Goal: Task Accomplishment & Management: Complete application form

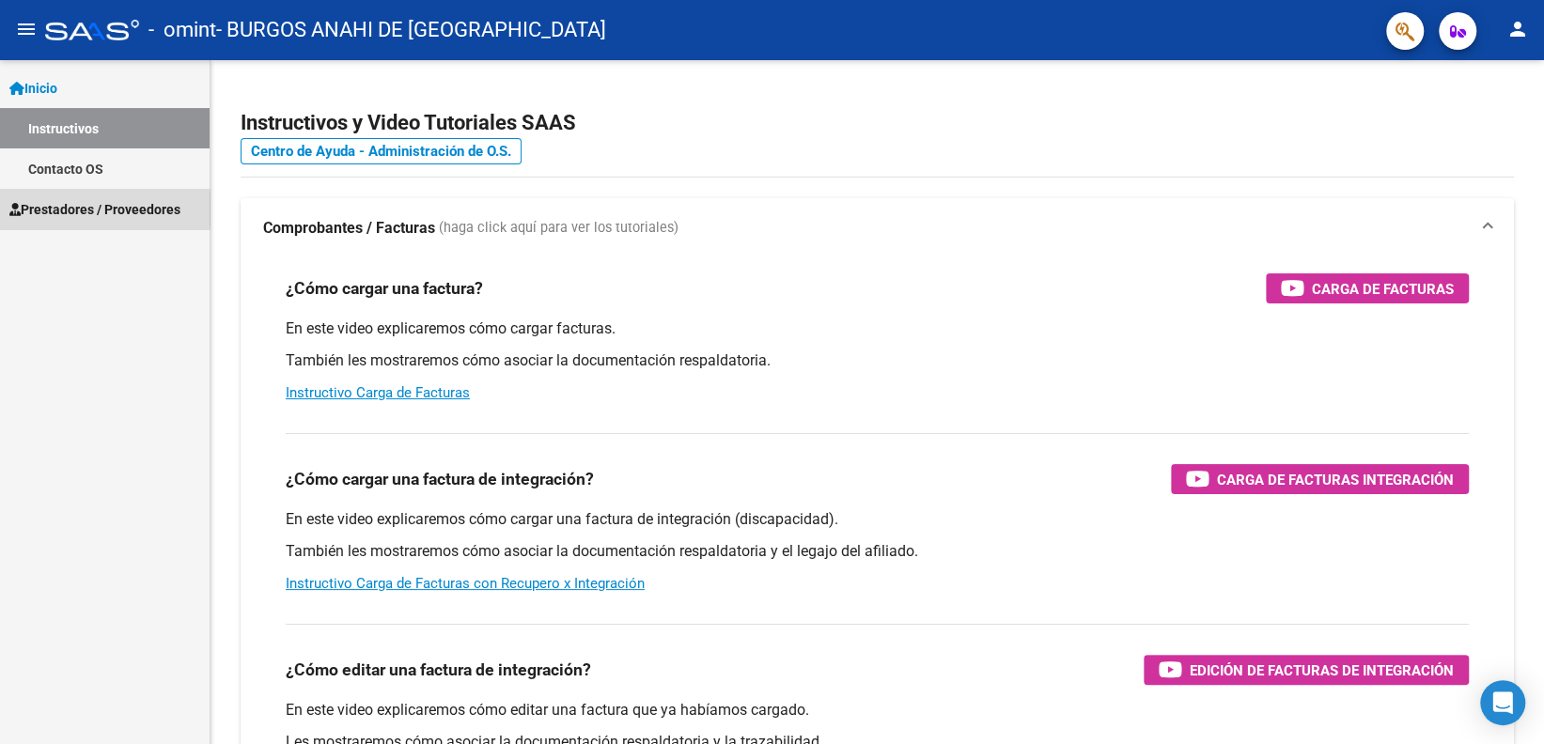
click at [60, 210] on span "Prestadores / Proveedores" at bounding box center [94, 209] width 171 height 21
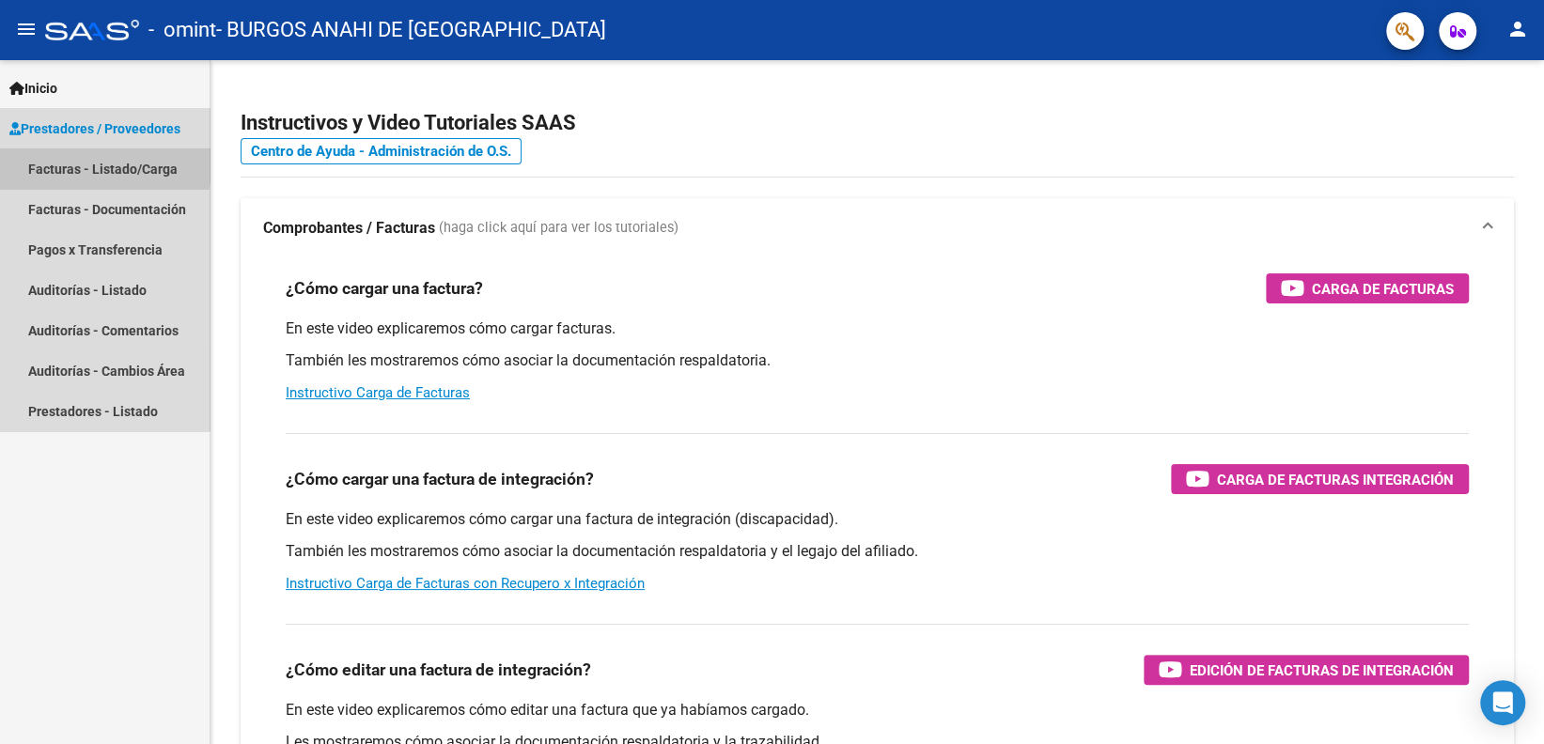
click at [76, 165] on link "Facturas - Listado/Carga" at bounding box center [105, 168] width 210 height 40
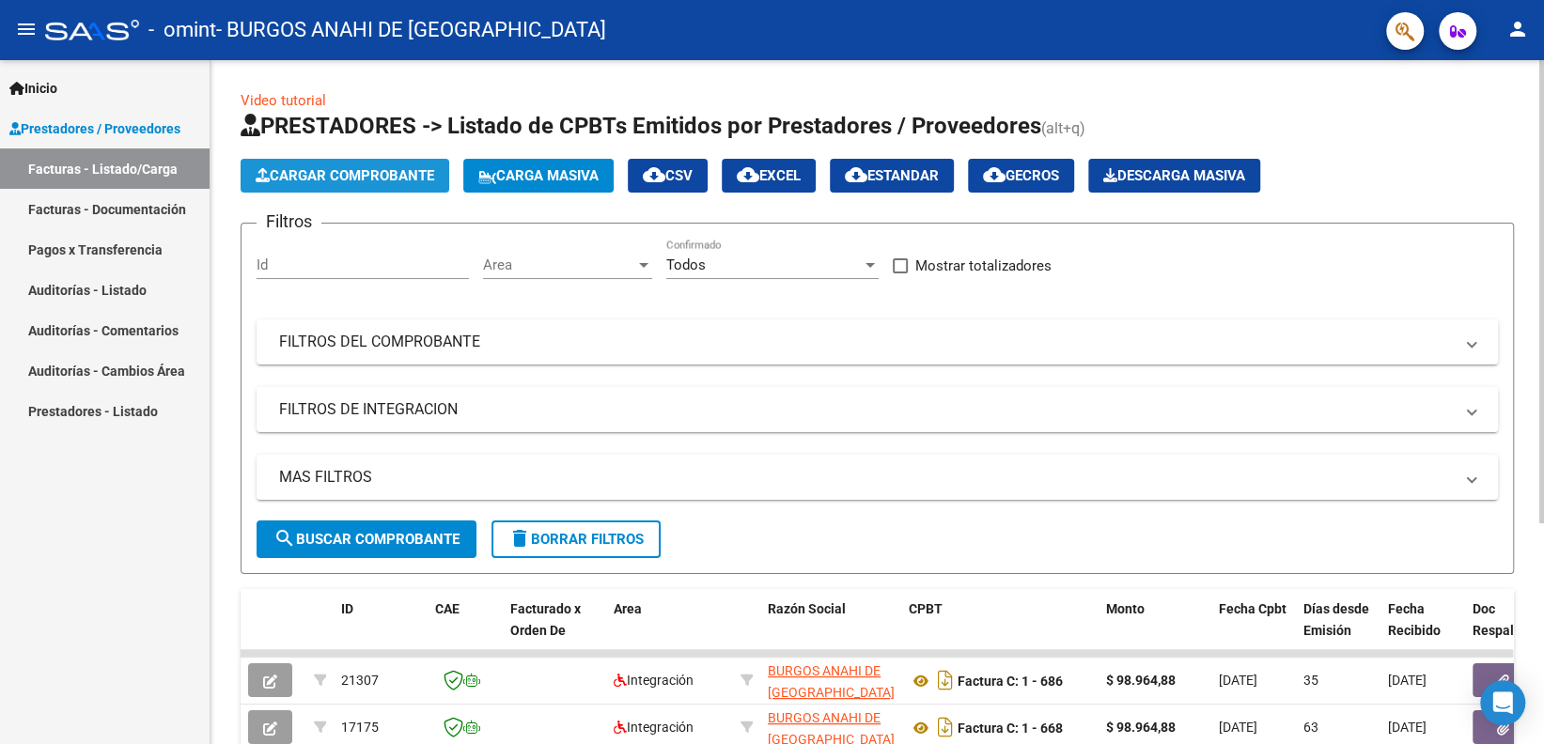
click at [361, 169] on span "Cargar Comprobante" at bounding box center [345, 175] width 179 height 17
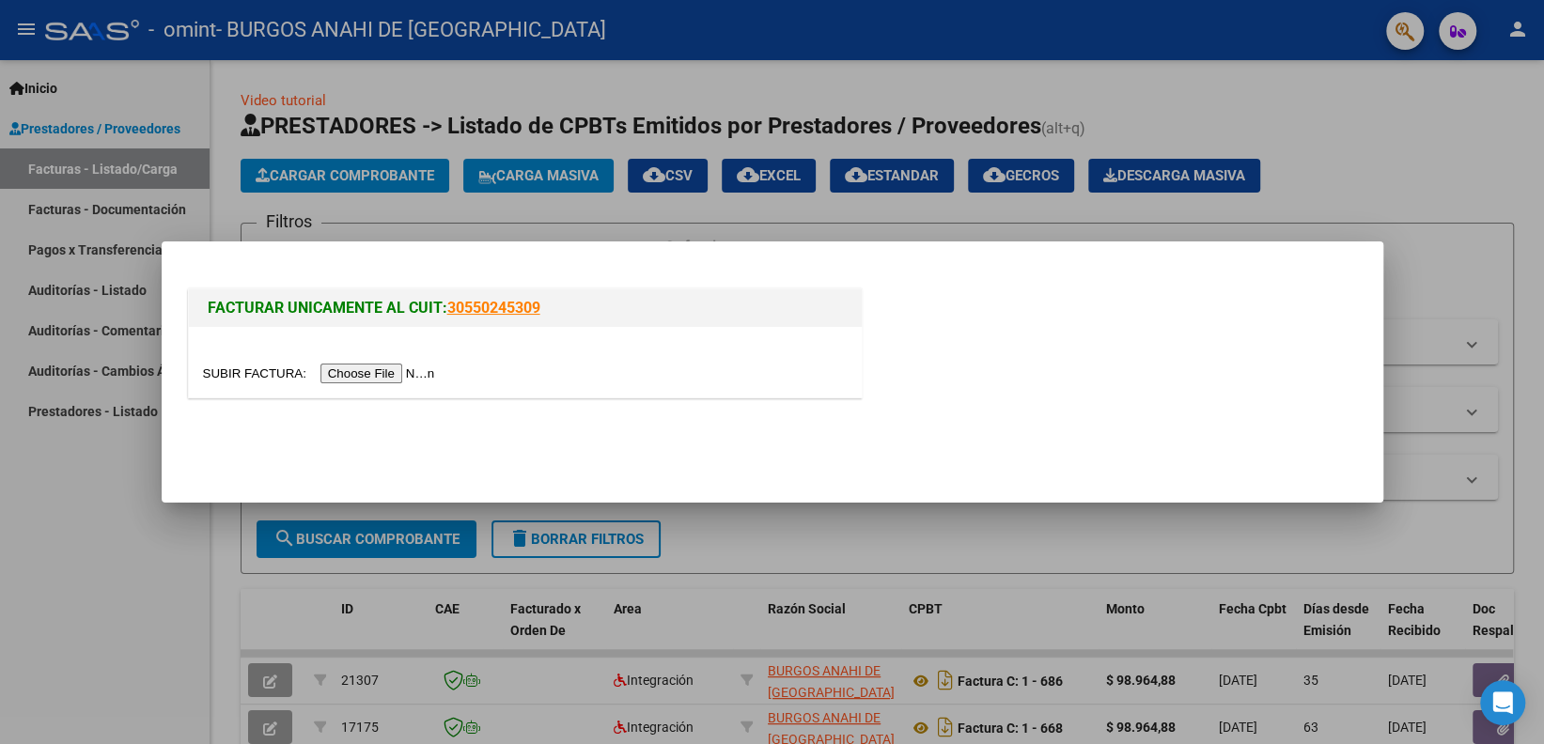
click at [345, 380] on input "file" at bounding box center [322, 374] width 238 height 20
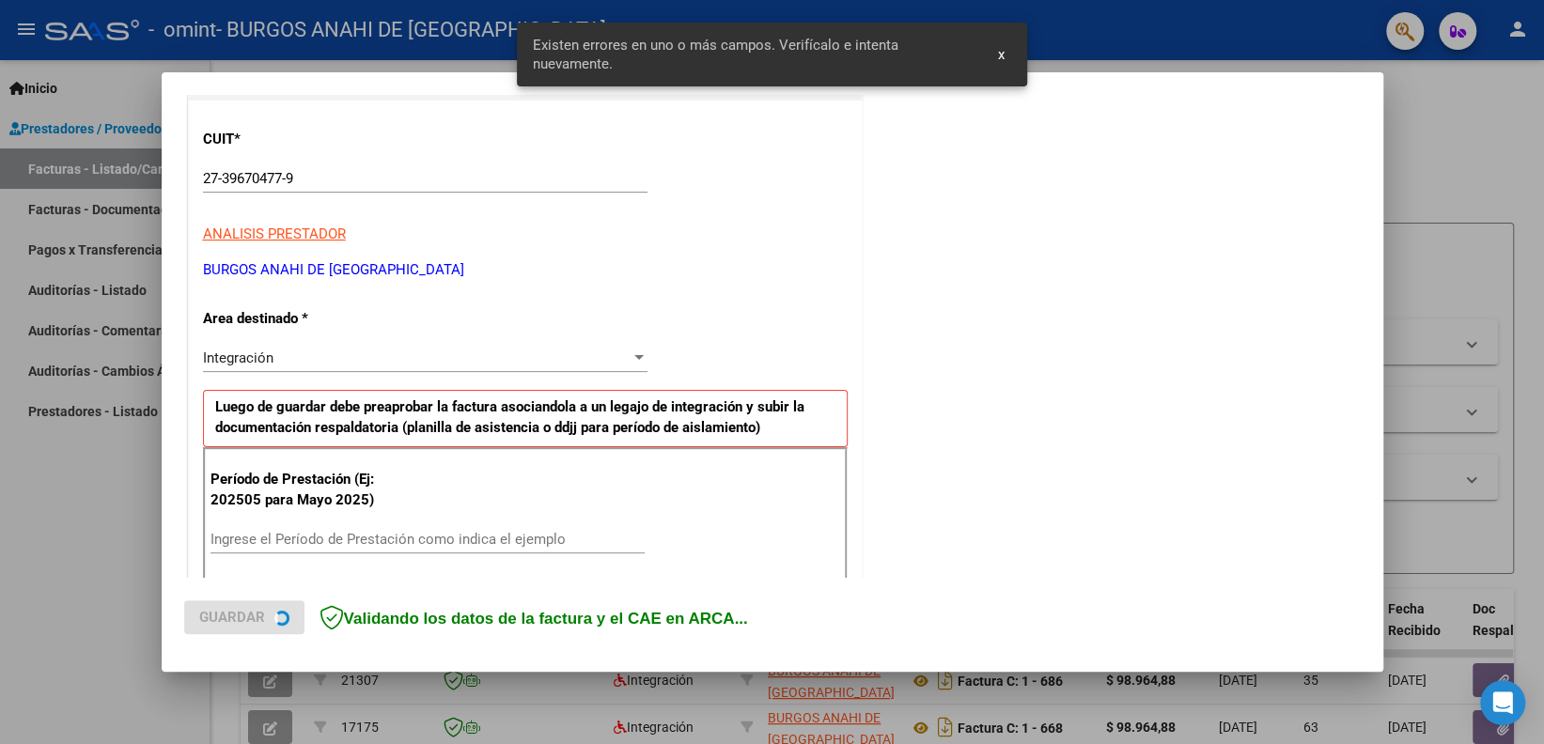
scroll to position [376, 0]
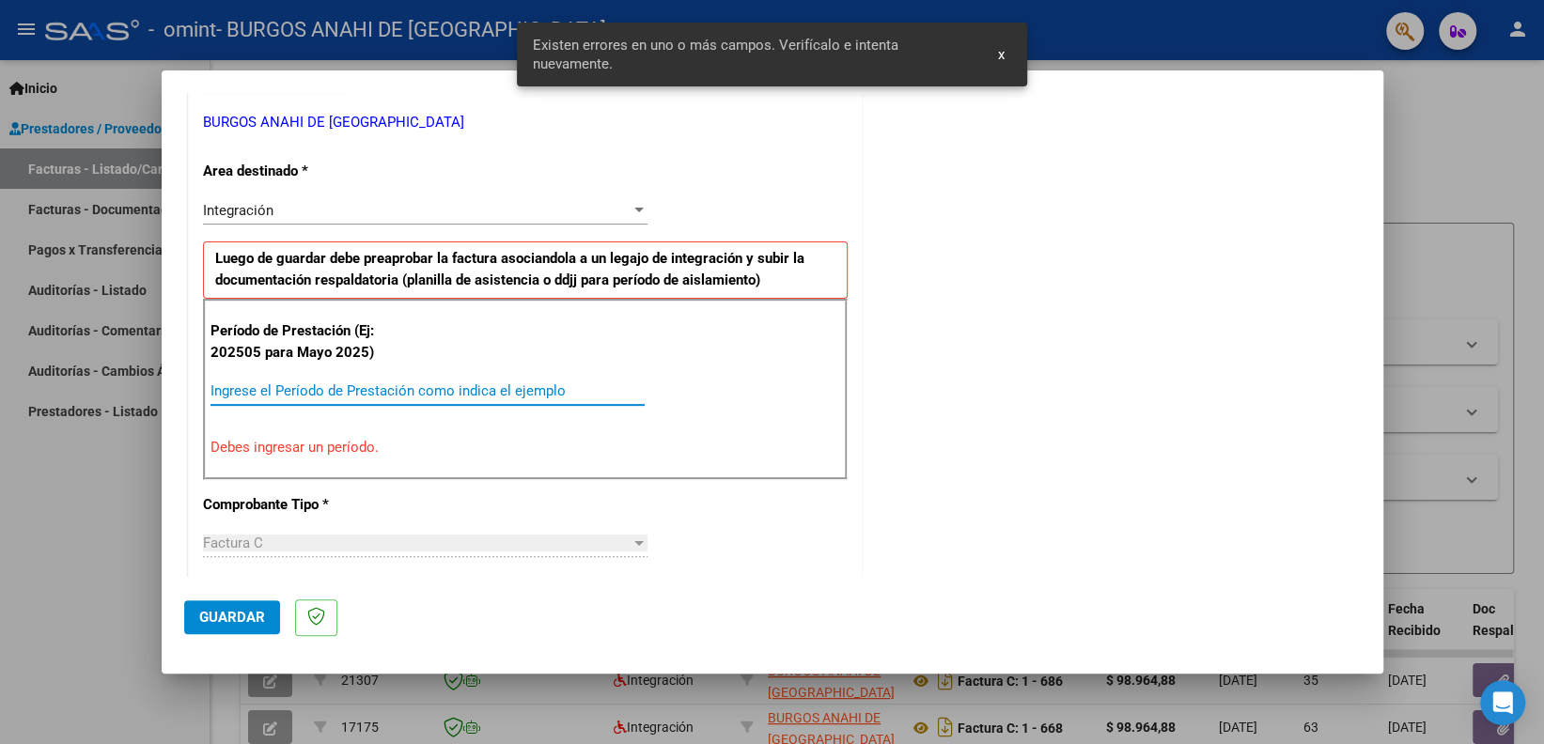
click at [279, 382] on input "Ingrese el Período de Prestación como indica el ejemplo" at bounding box center [427, 390] width 434 height 17
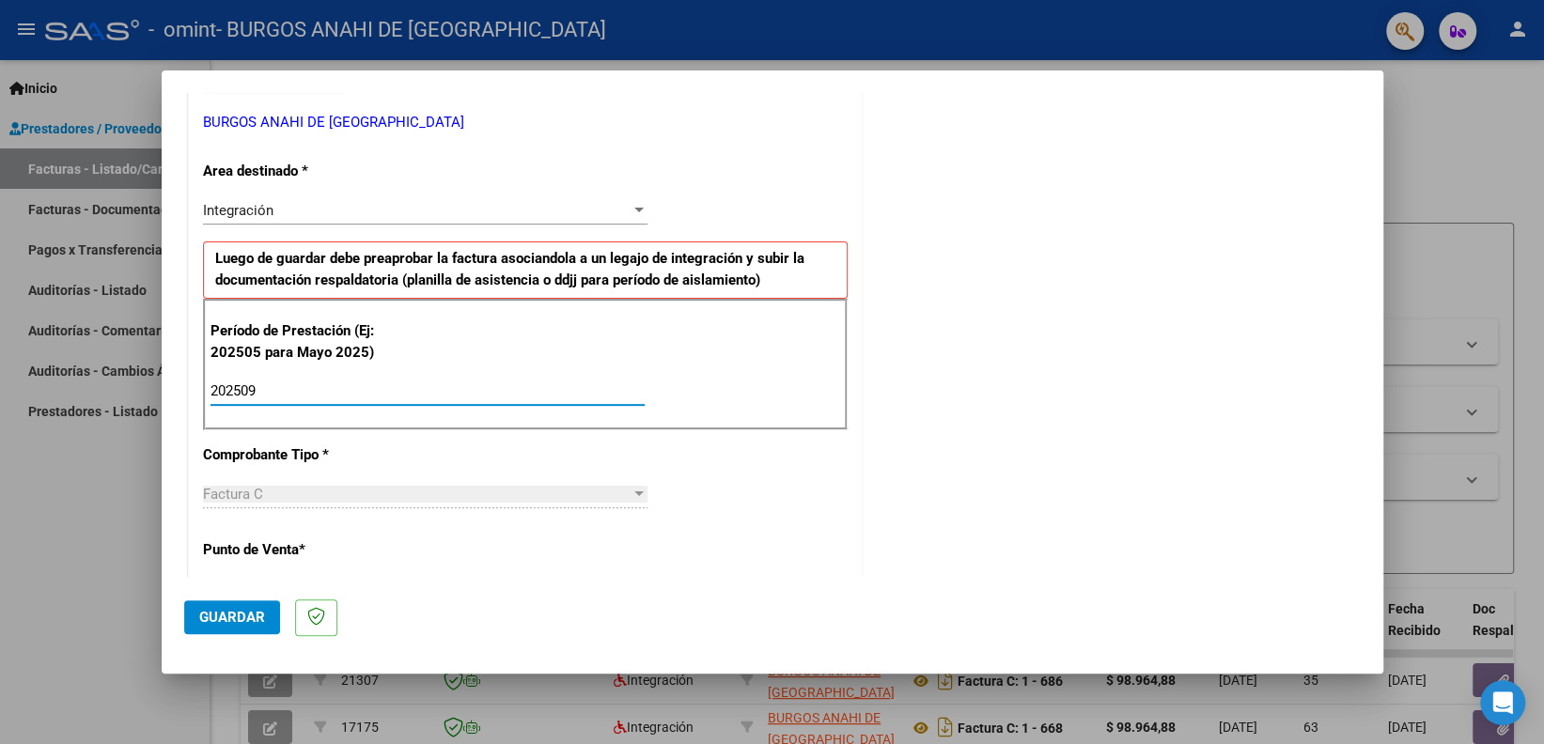
type input "202509"
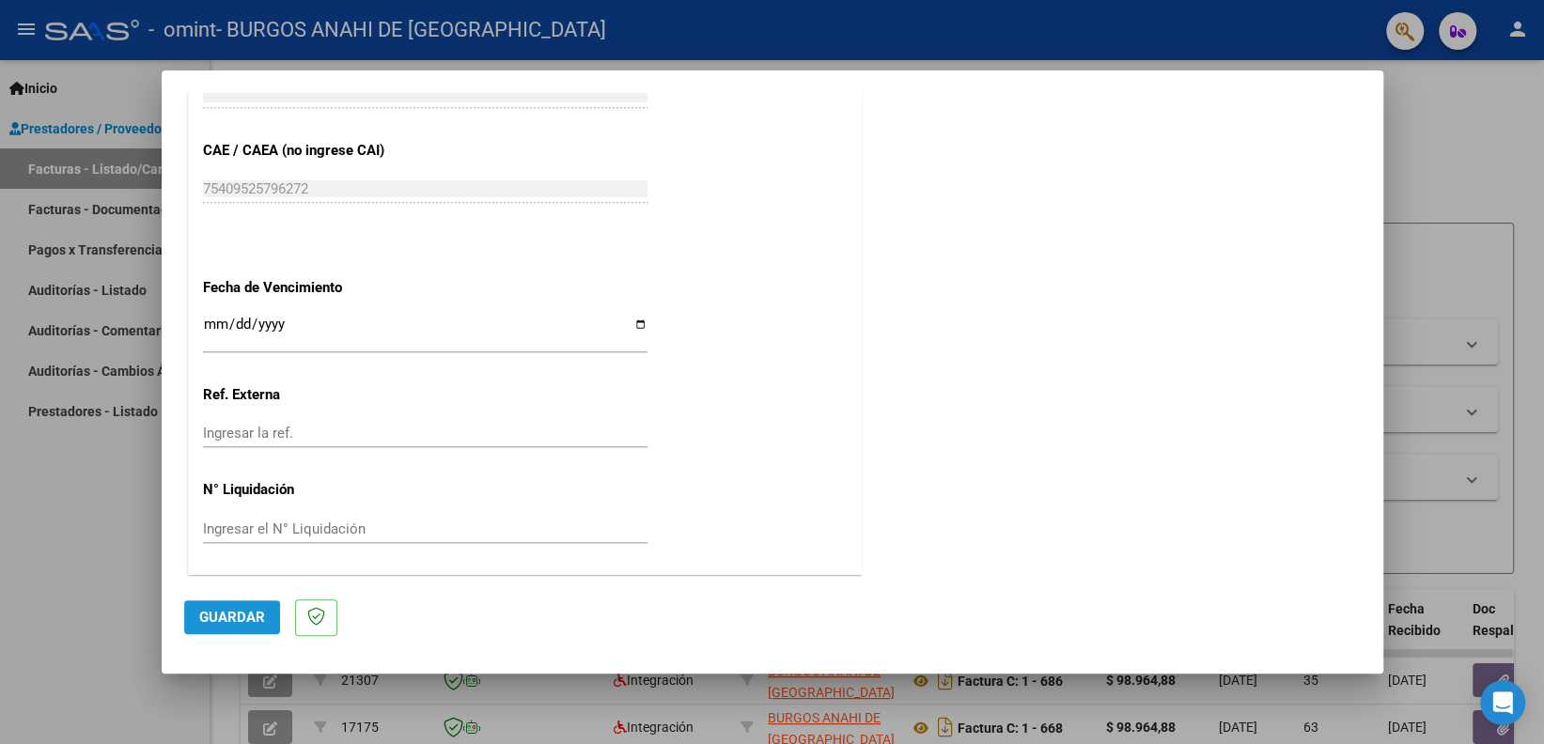
click at [210, 617] on span "Guardar" at bounding box center [232, 617] width 66 height 17
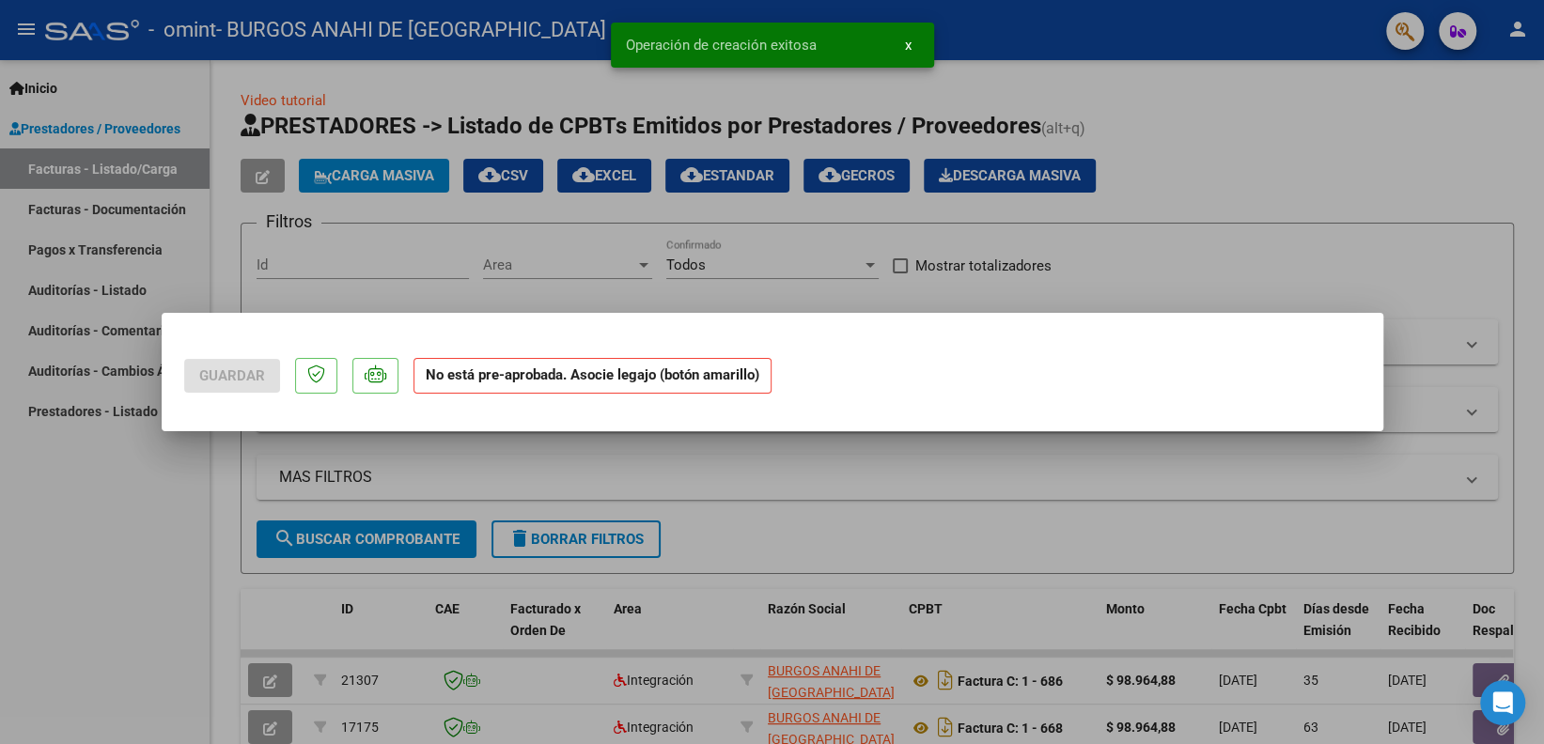
scroll to position [0, 0]
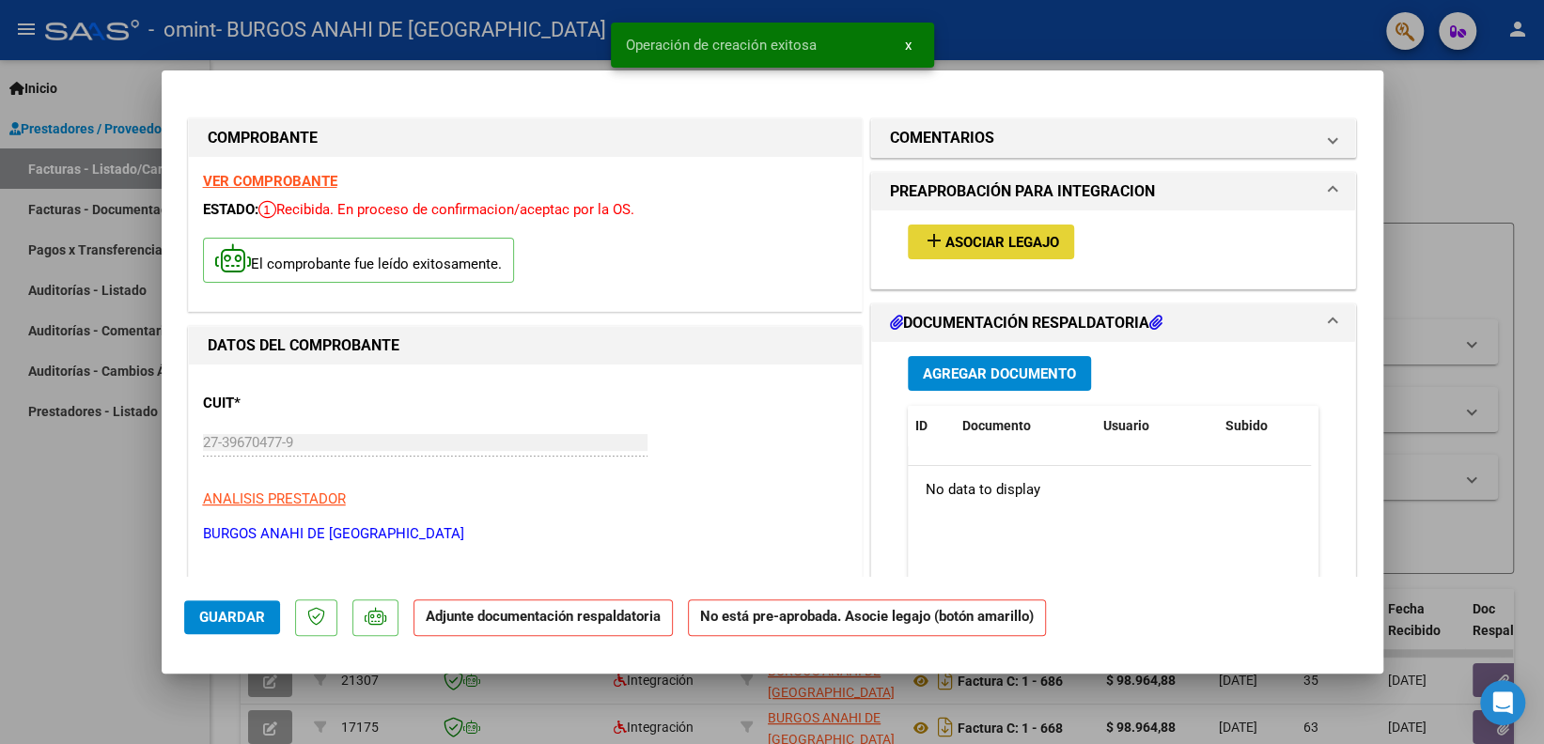
click at [979, 258] on button "add Asociar Legajo" at bounding box center [991, 242] width 166 height 35
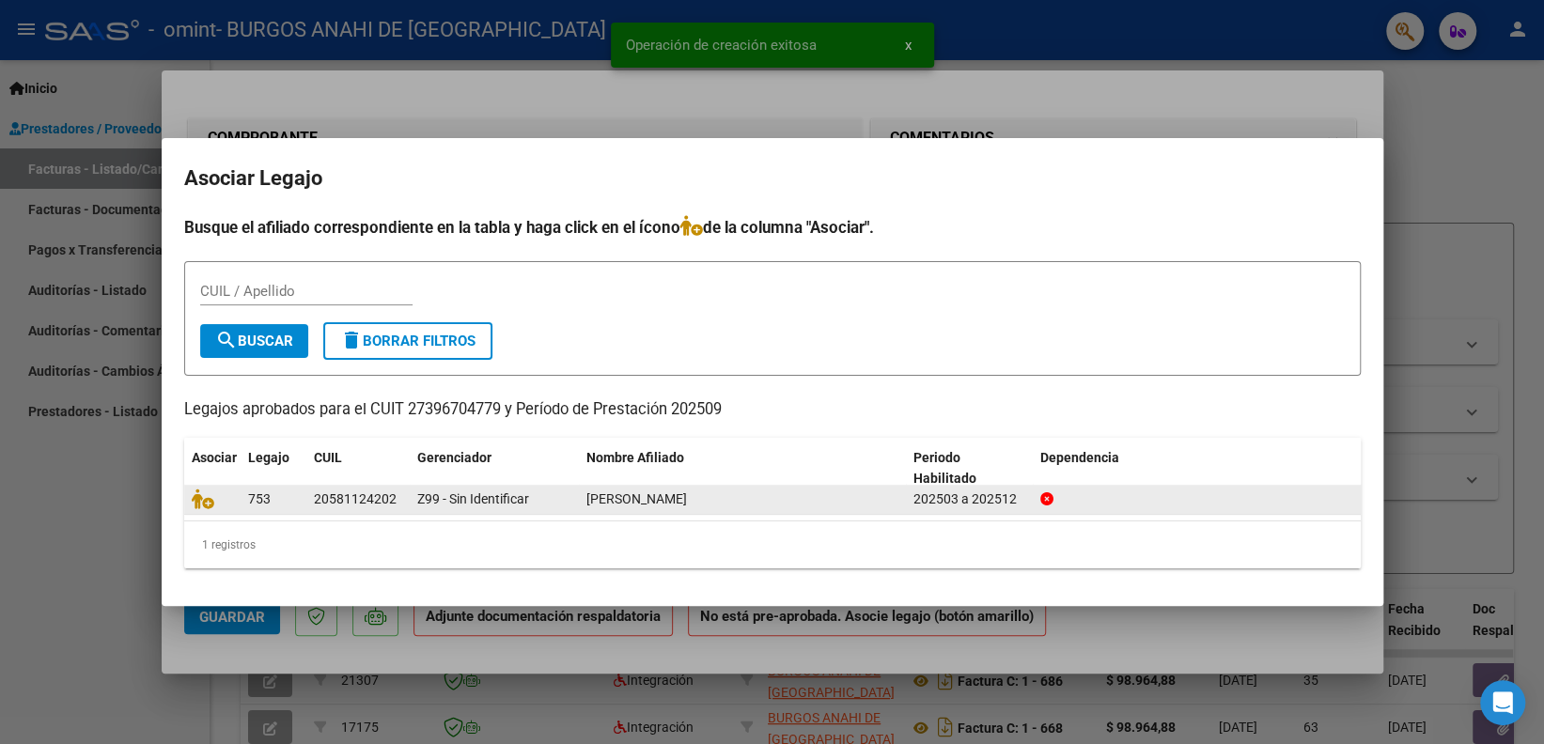
click at [211, 509] on div at bounding box center [212, 500] width 41 height 22
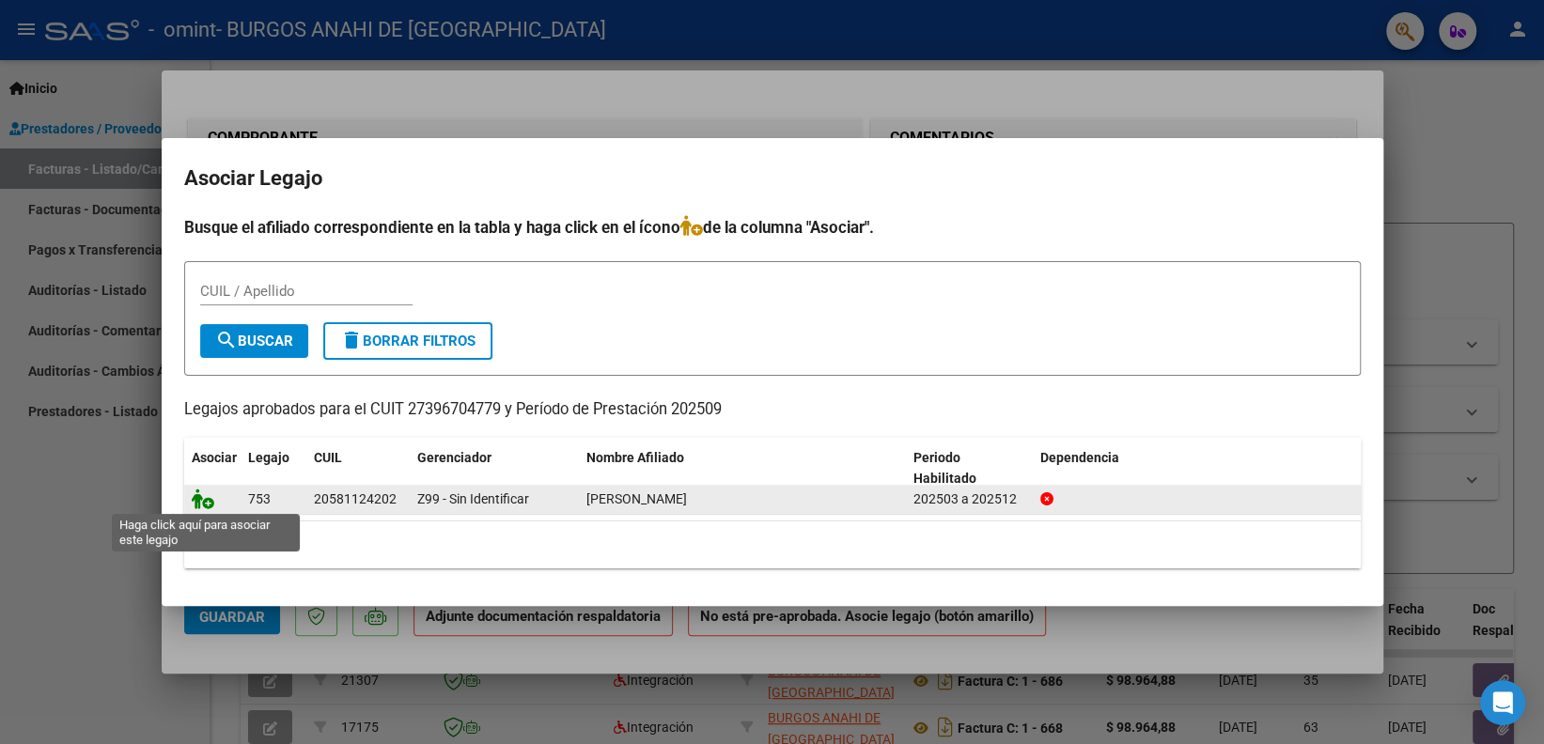
click at [211, 504] on icon at bounding box center [203, 499] width 23 height 21
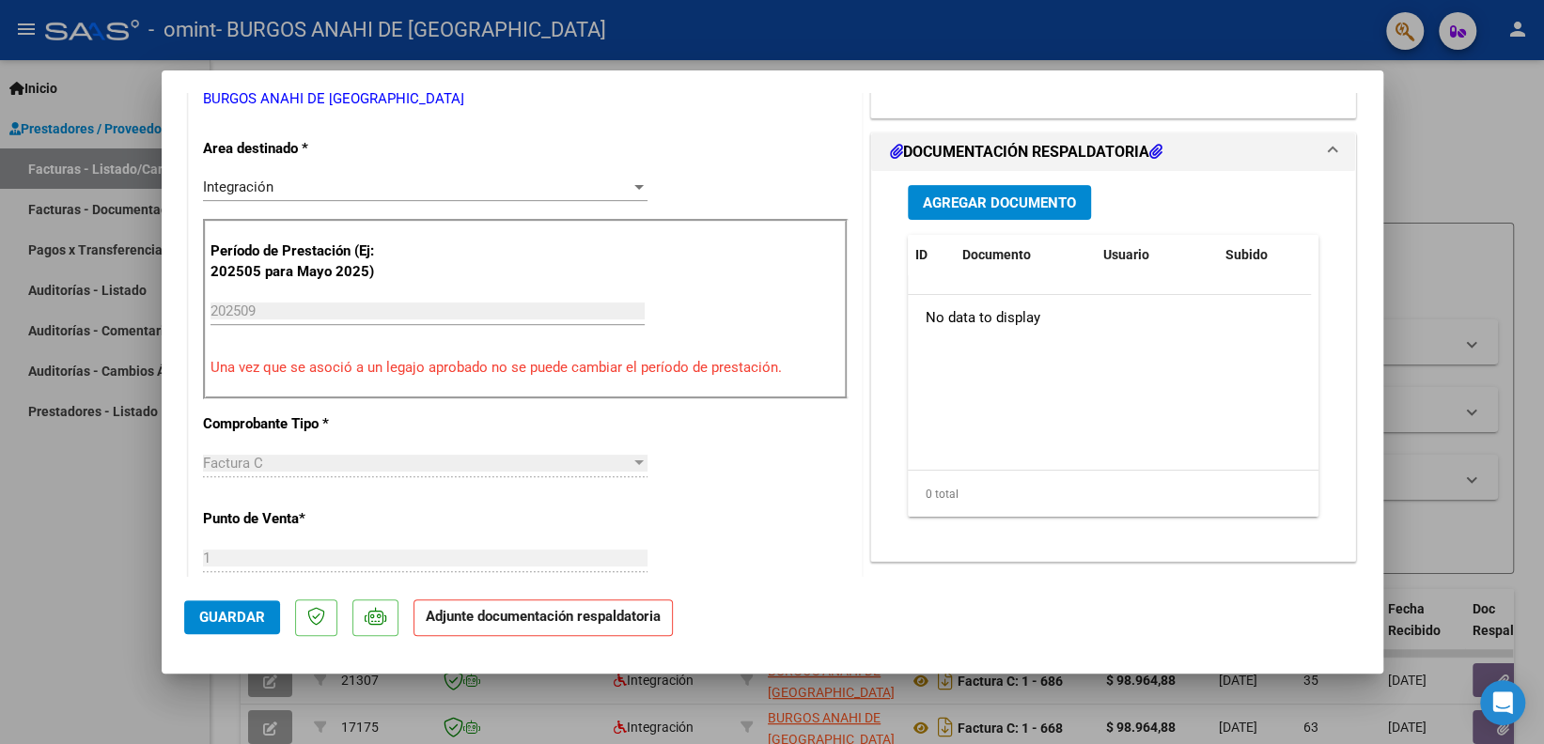
scroll to position [438, 0]
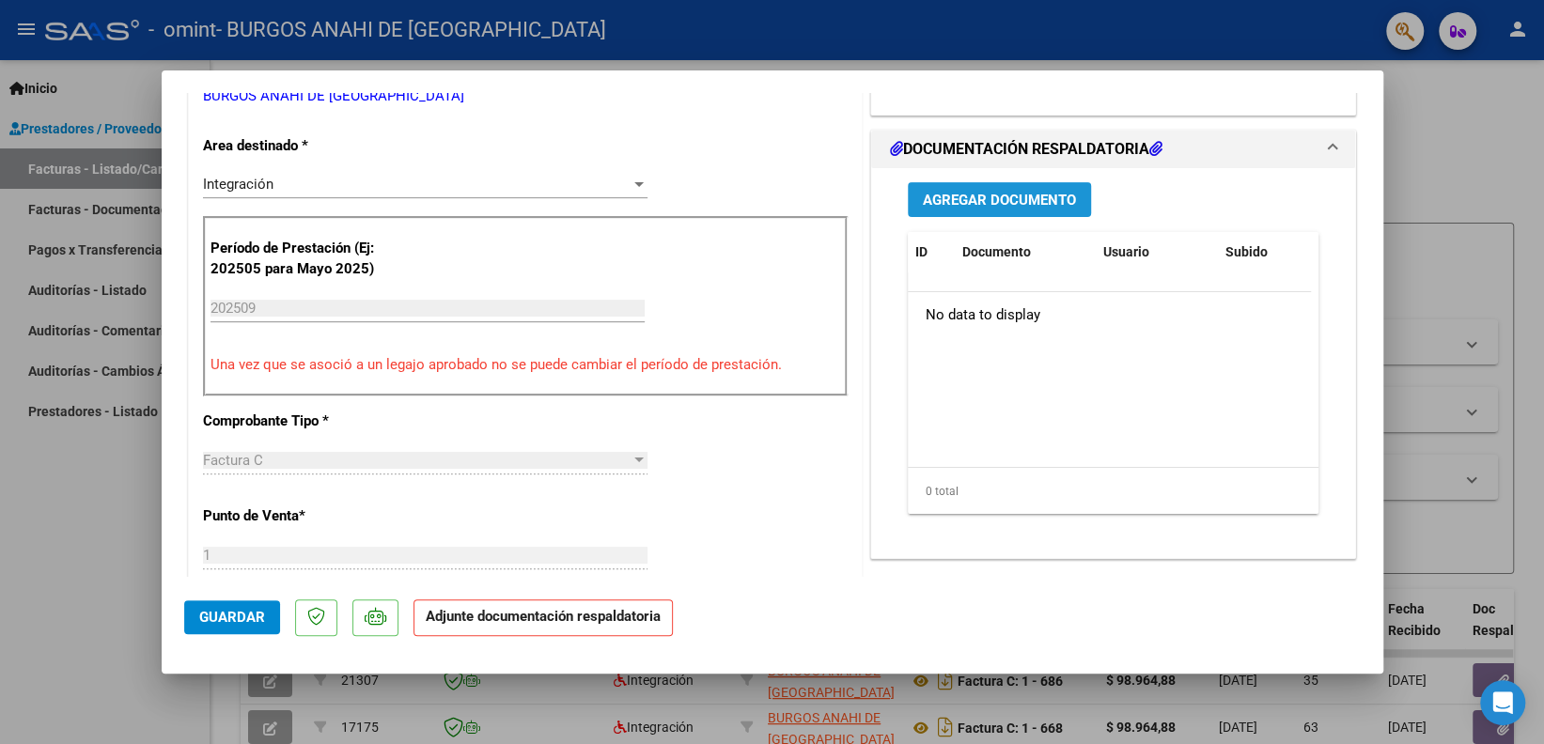
click at [1024, 198] on span "Agregar Documento" at bounding box center [999, 200] width 153 height 17
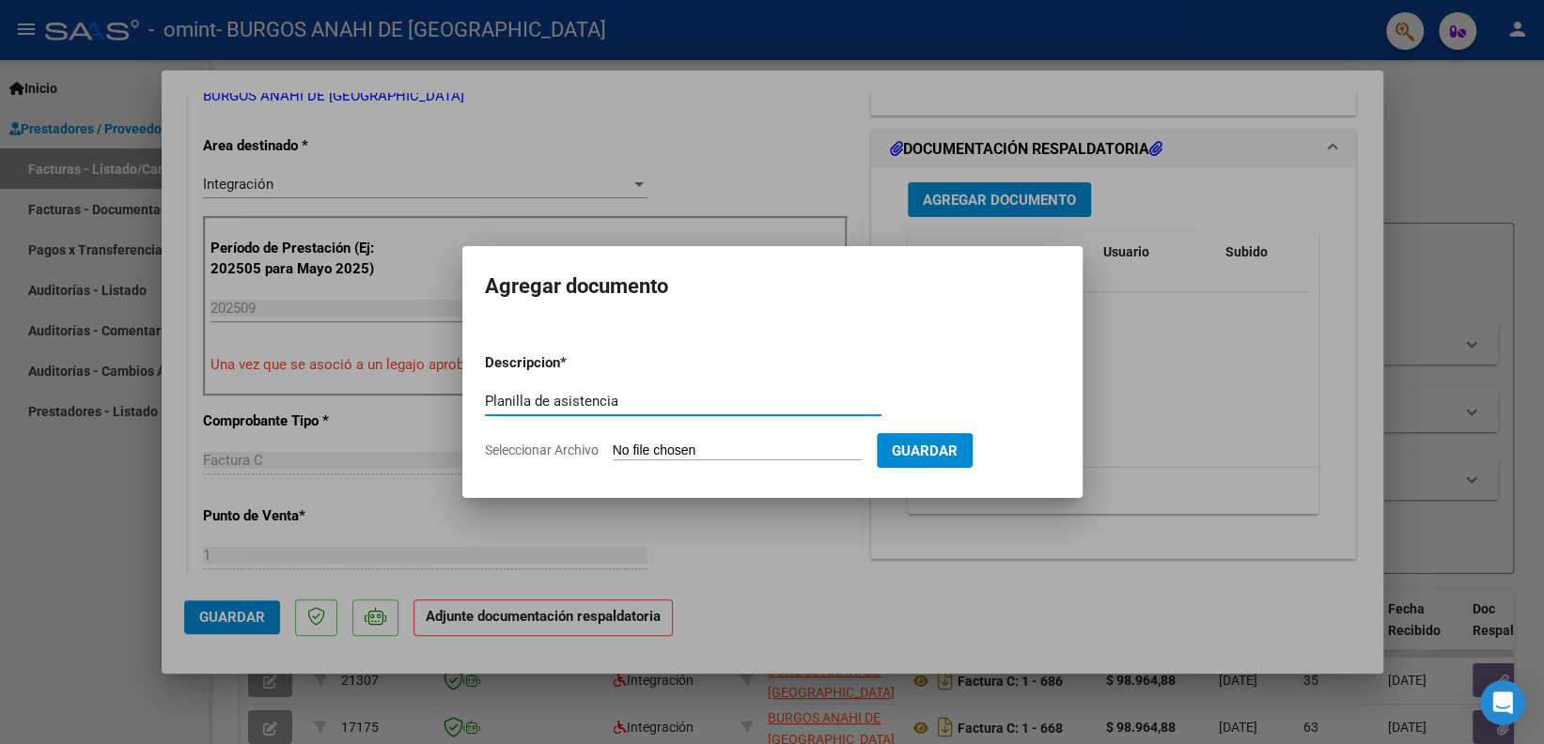
type input "Planilla de asistencia"
click at [717, 457] on input "Seleccionar Archivo" at bounding box center [737, 452] width 249 height 18
type input "C:\fakepath\Asistencia Gio Francisco.pdf"
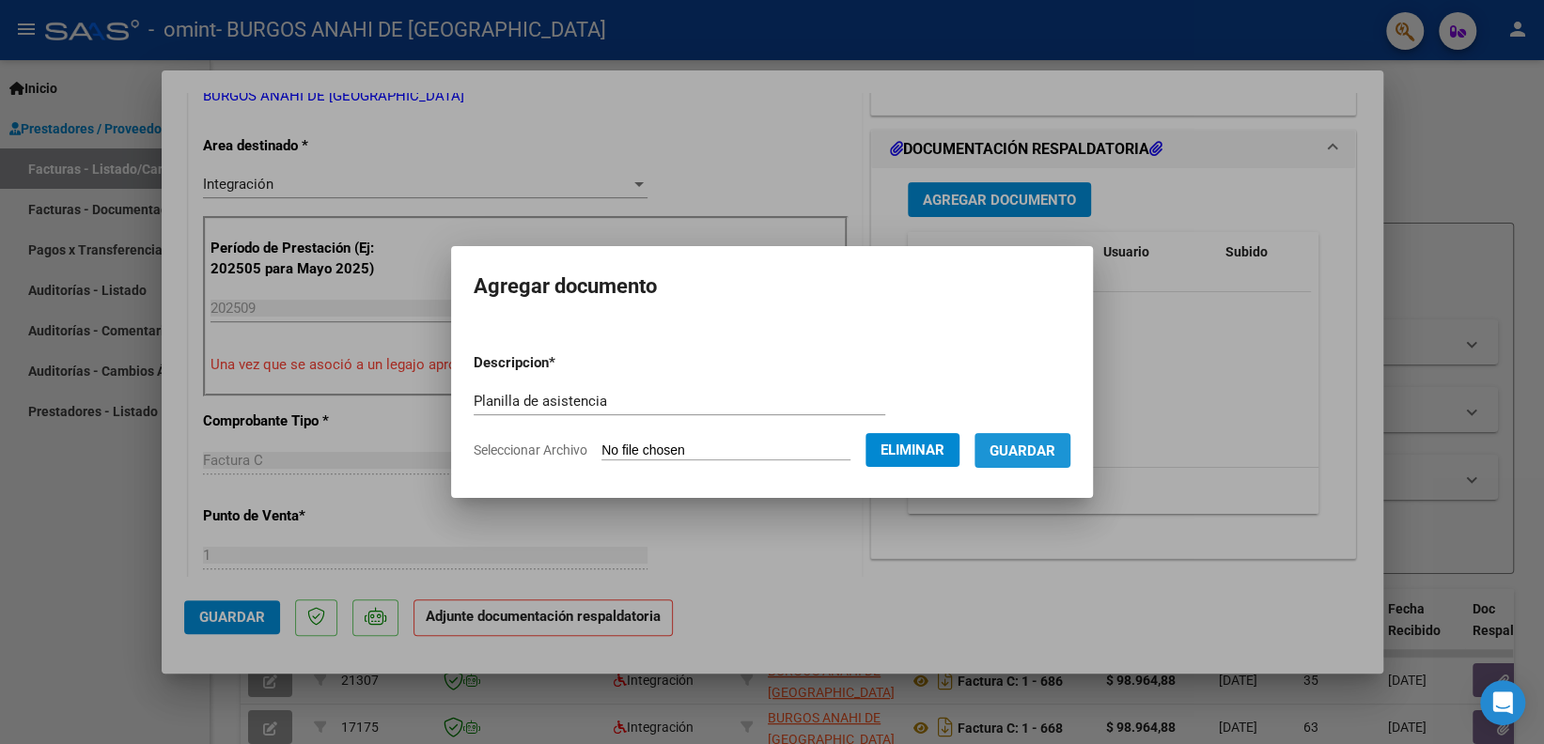
click at [1033, 459] on span "Guardar" at bounding box center [1023, 451] width 66 height 17
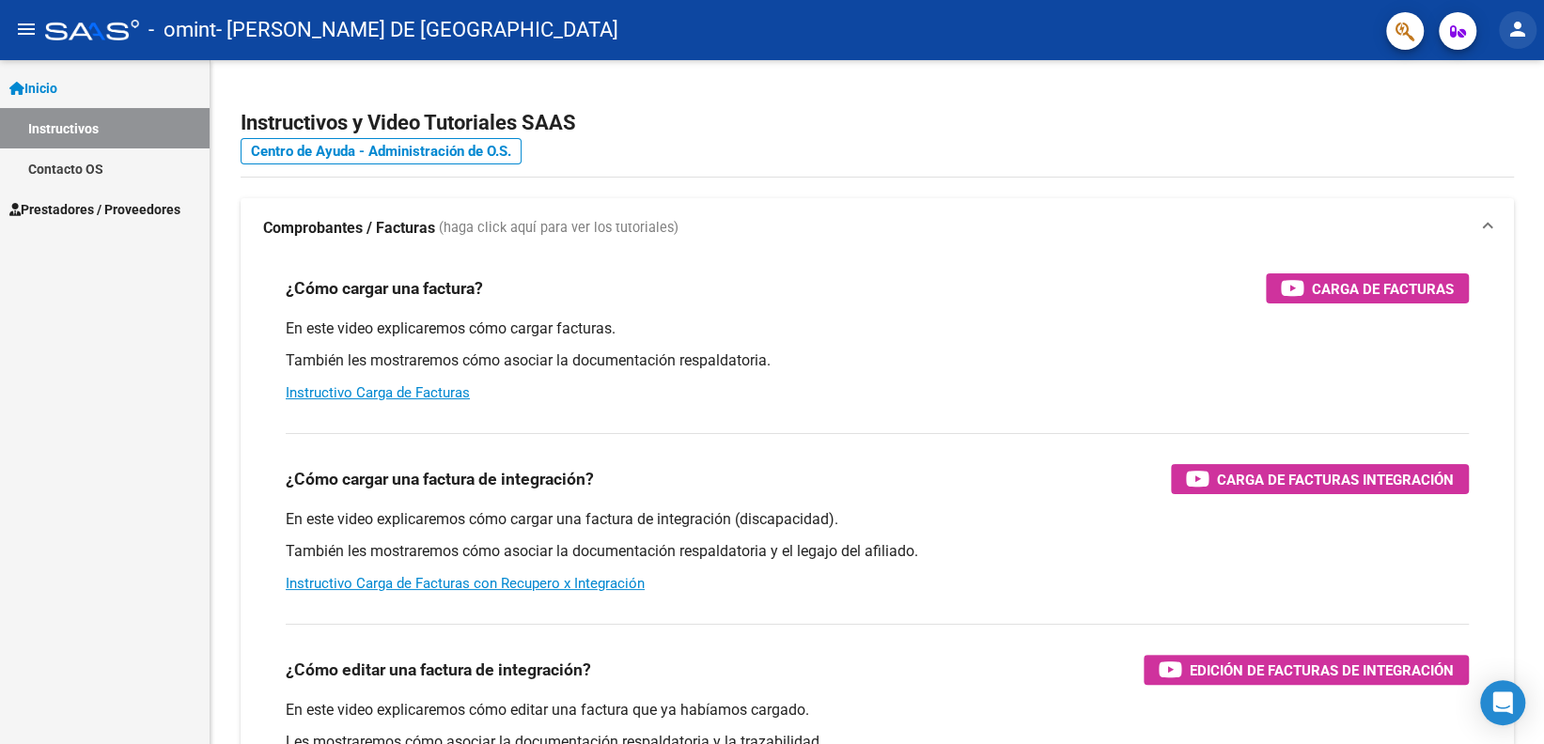
click at [1511, 34] on mat-icon "person" at bounding box center [1517, 29] width 23 height 23
click at [1489, 135] on button "exit_to_app Salir" at bounding box center [1479, 123] width 115 height 45
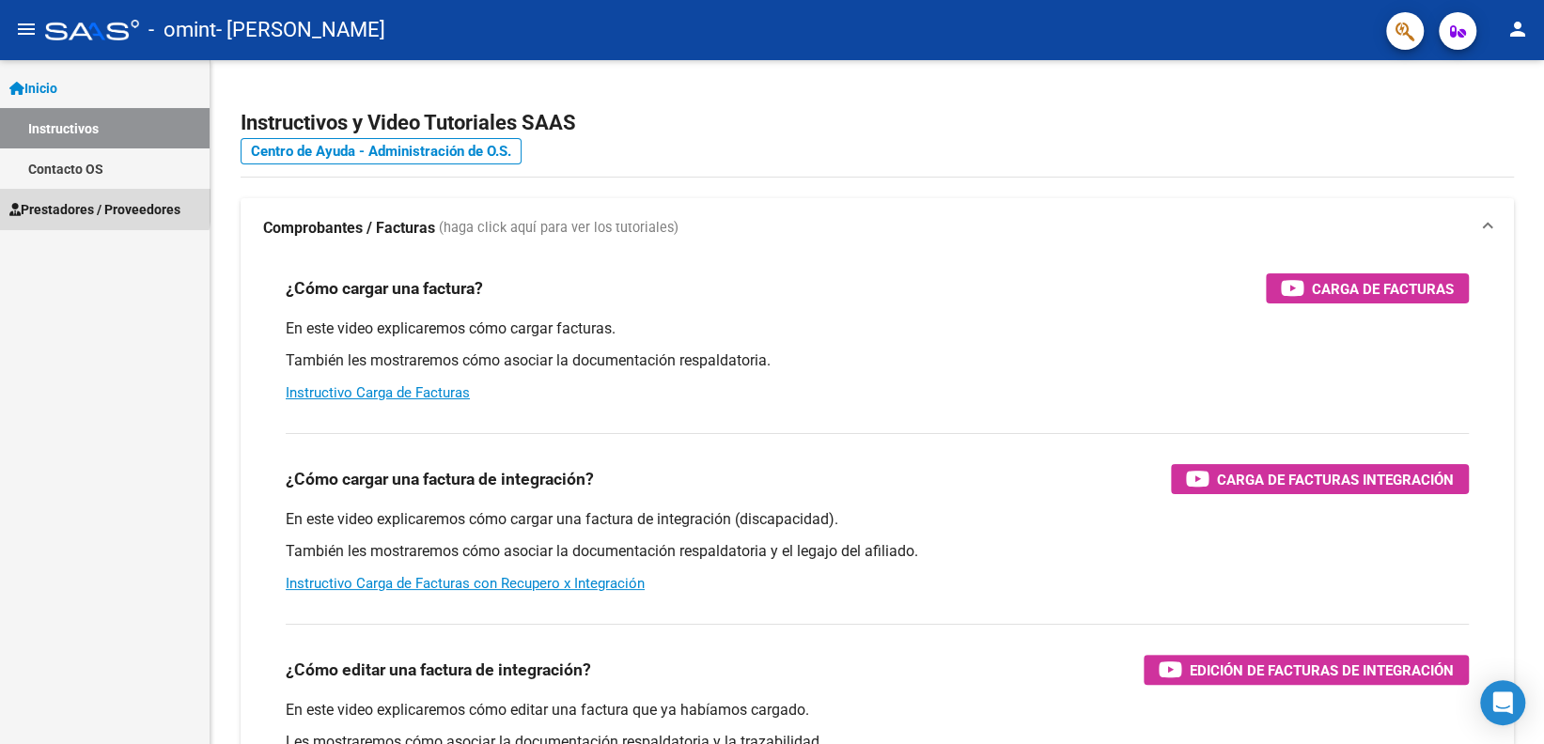
click at [64, 199] on span "Prestadores / Proveedores" at bounding box center [94, 209] width 171 height 21
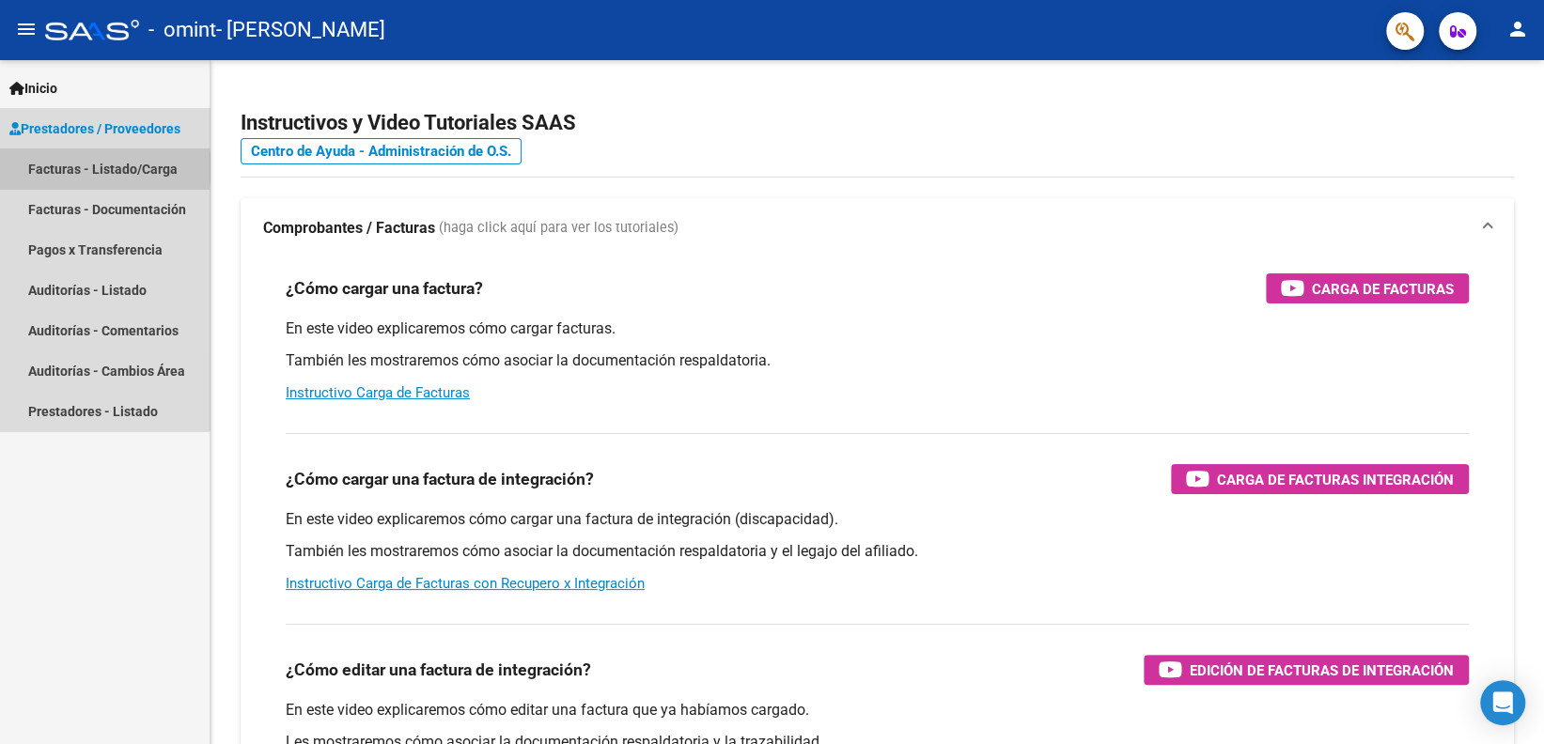
click at [94, 167] on link "Facturas - Listado/Carga" at bounding box center [105, 168] width 210 height 40
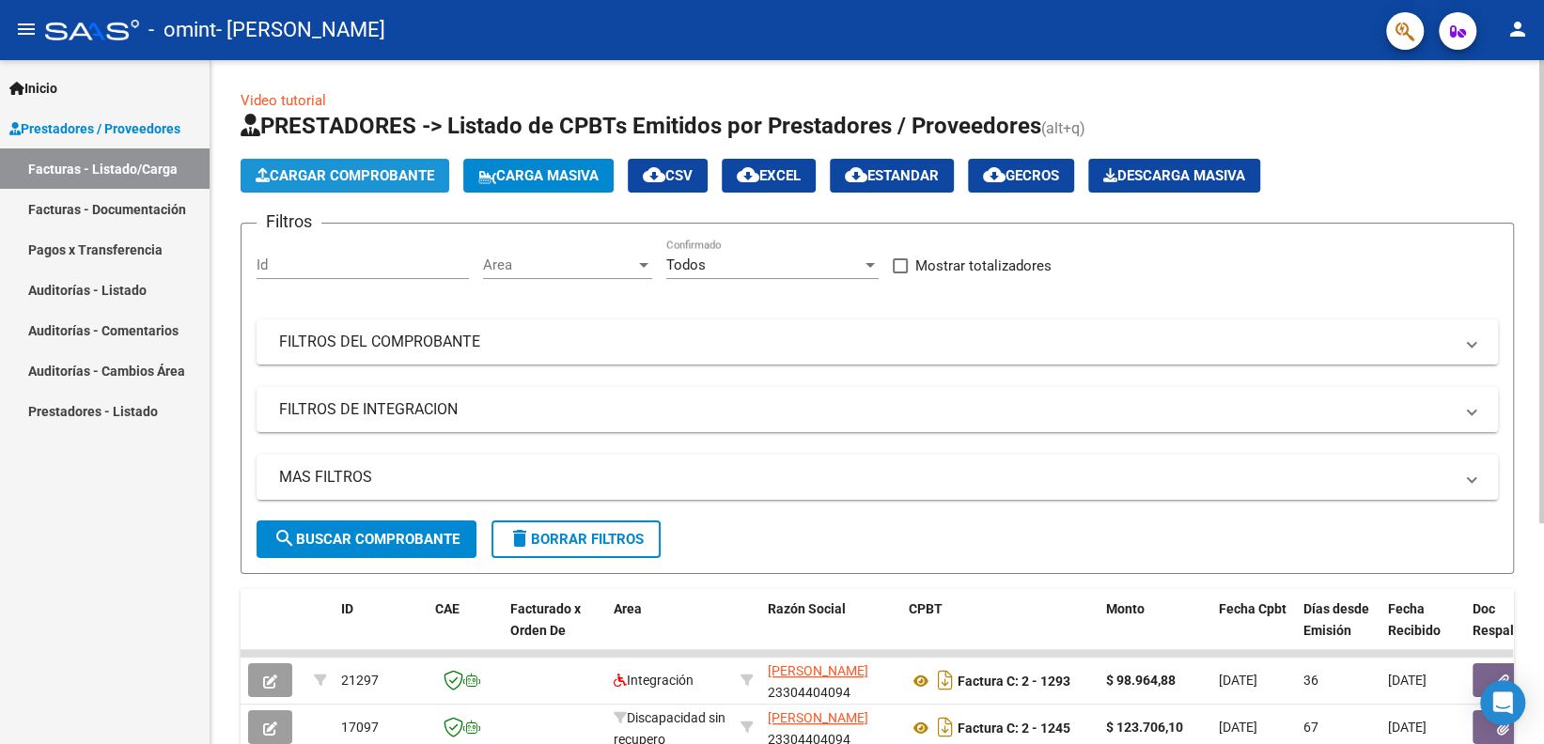
click at [304, 163] on button "Cargar Comprobante" at bounding box center [345, 176] width 209 height 34
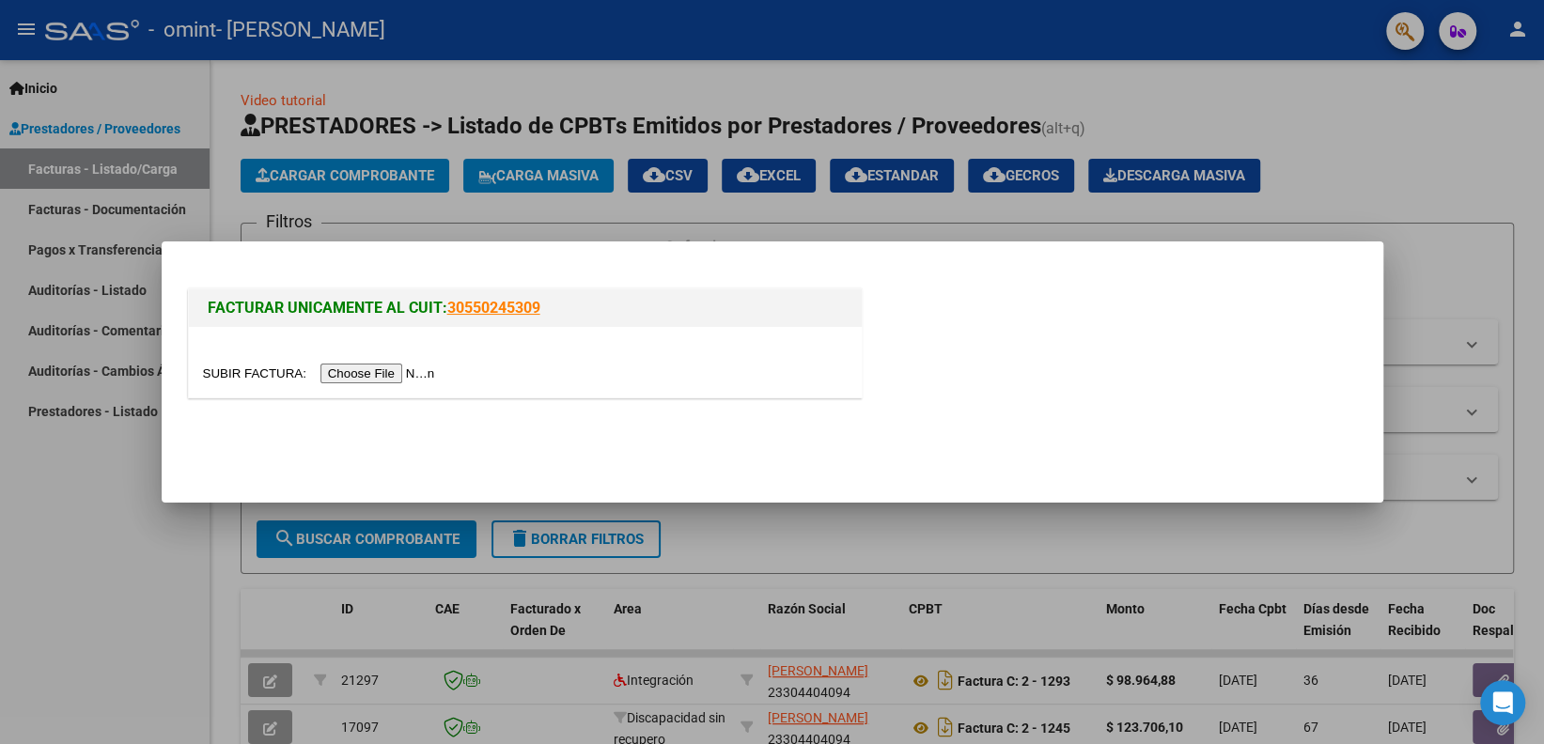
click at [345, 366] on input "file" at bounding box center [322, 374] width 238 height 20
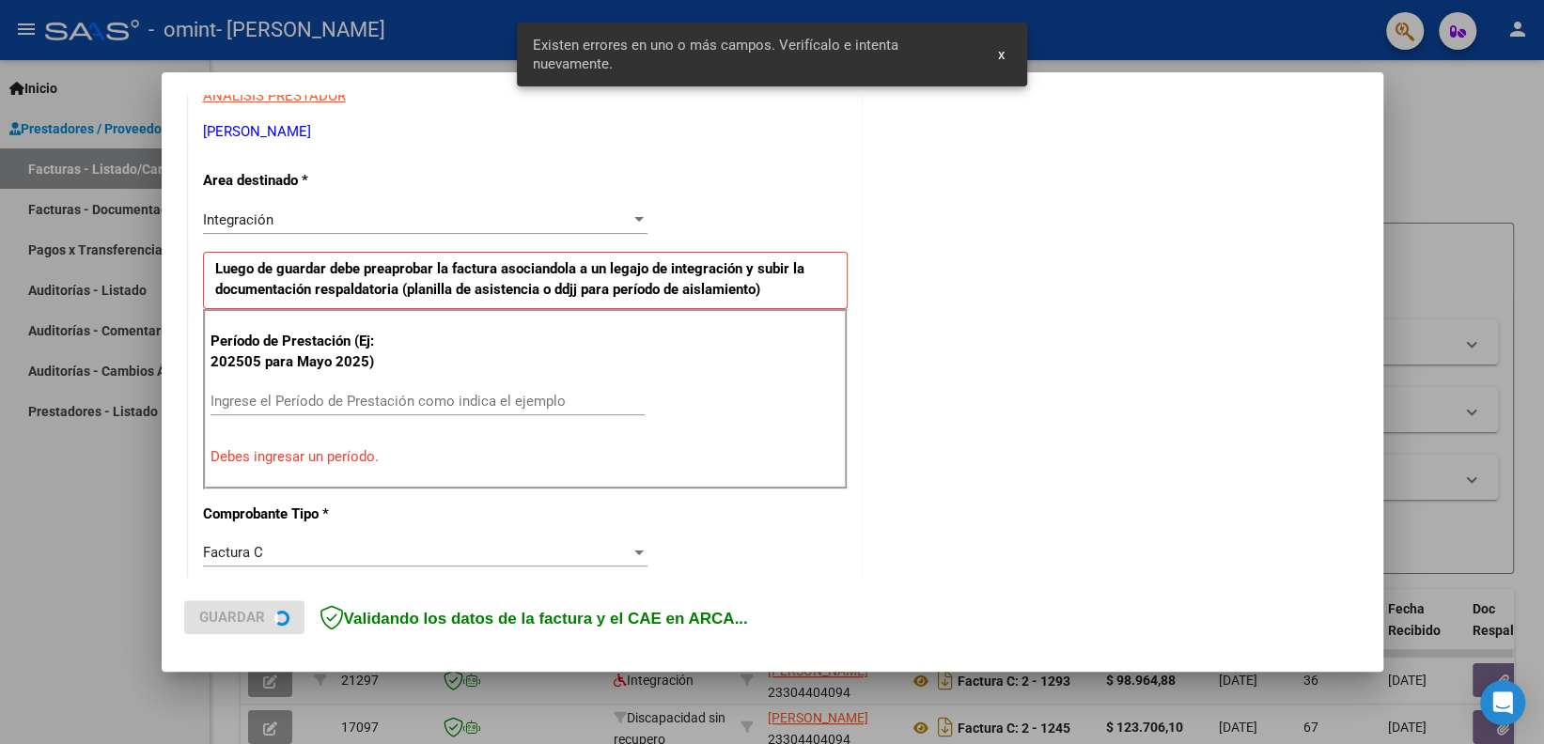
scroll to position [376, 0]
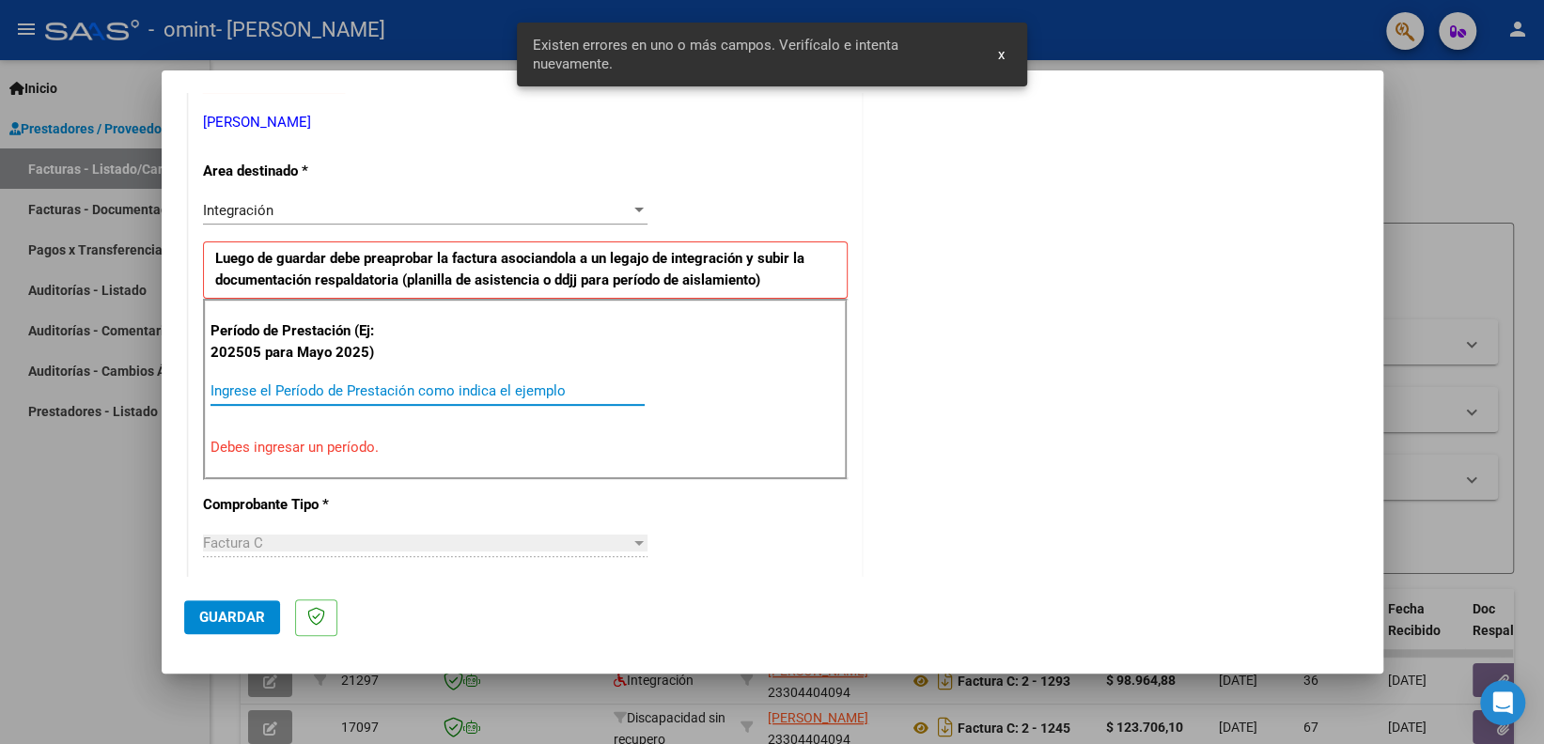
click at [484, 386] on input "Ingrese el Período de Prestación como indica el ejemplo" at bounding box center [427, 390] width 434 height 17
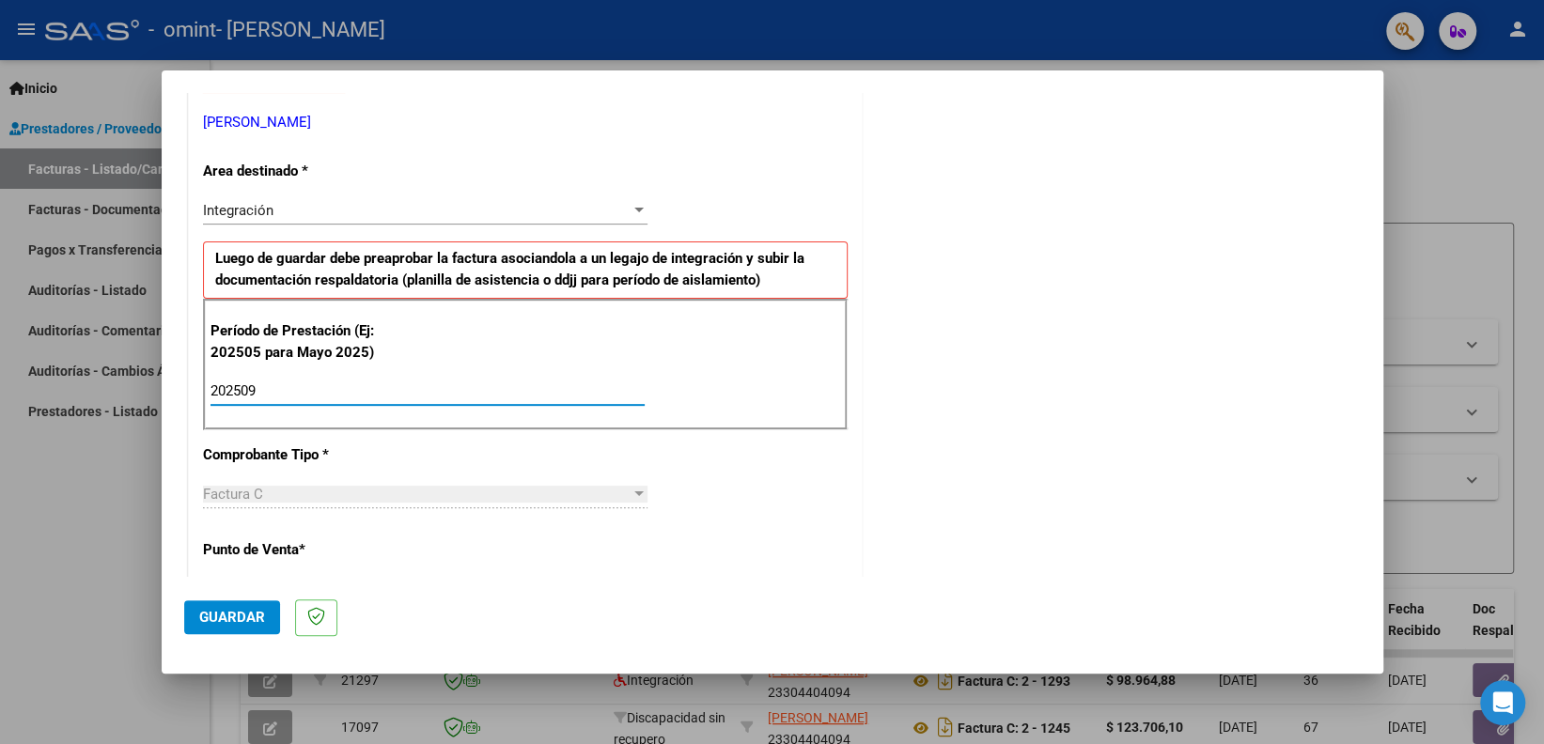
type input "202509"
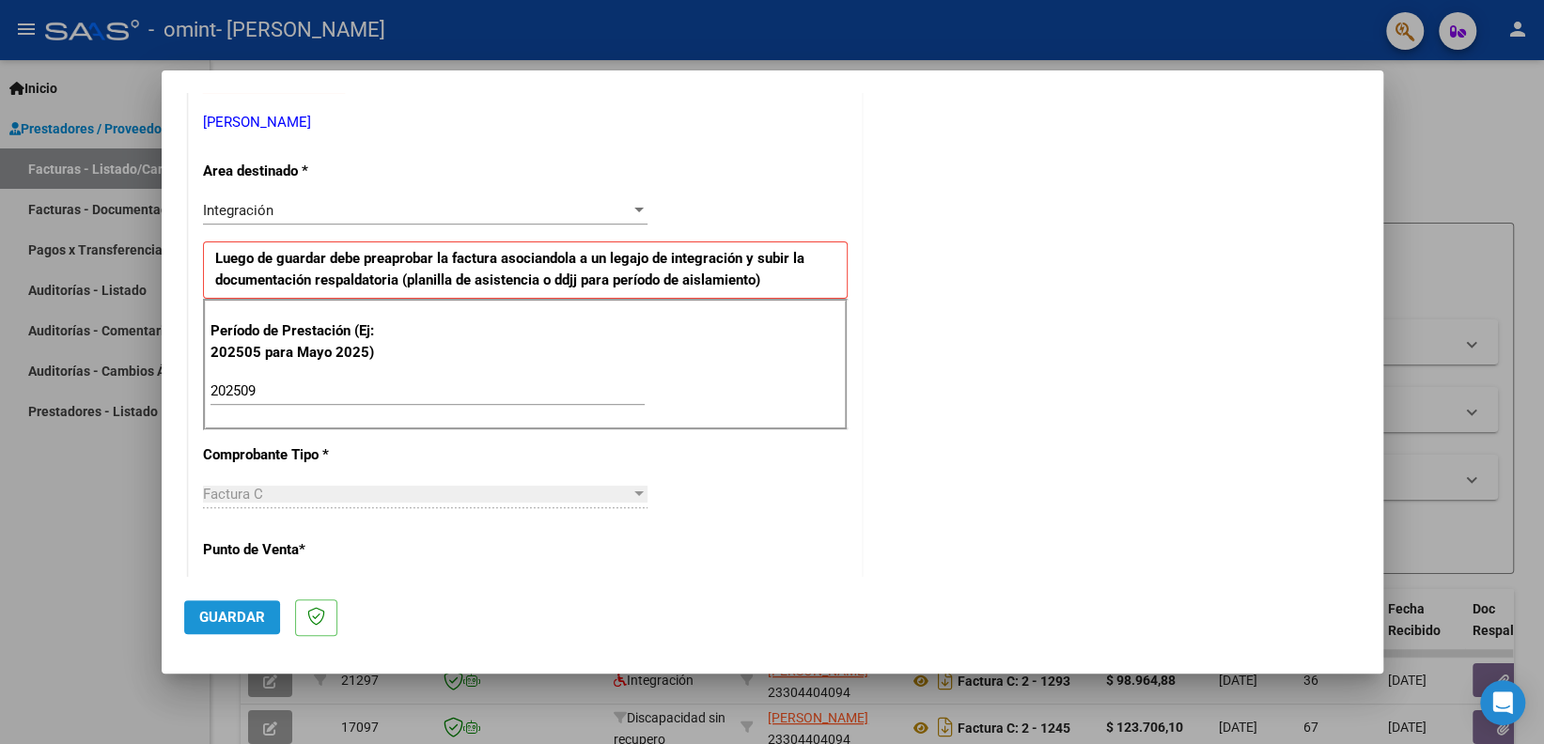
click at [199, 616] on span "Guardar" at bounding box center [232, 617] width 66 height 17
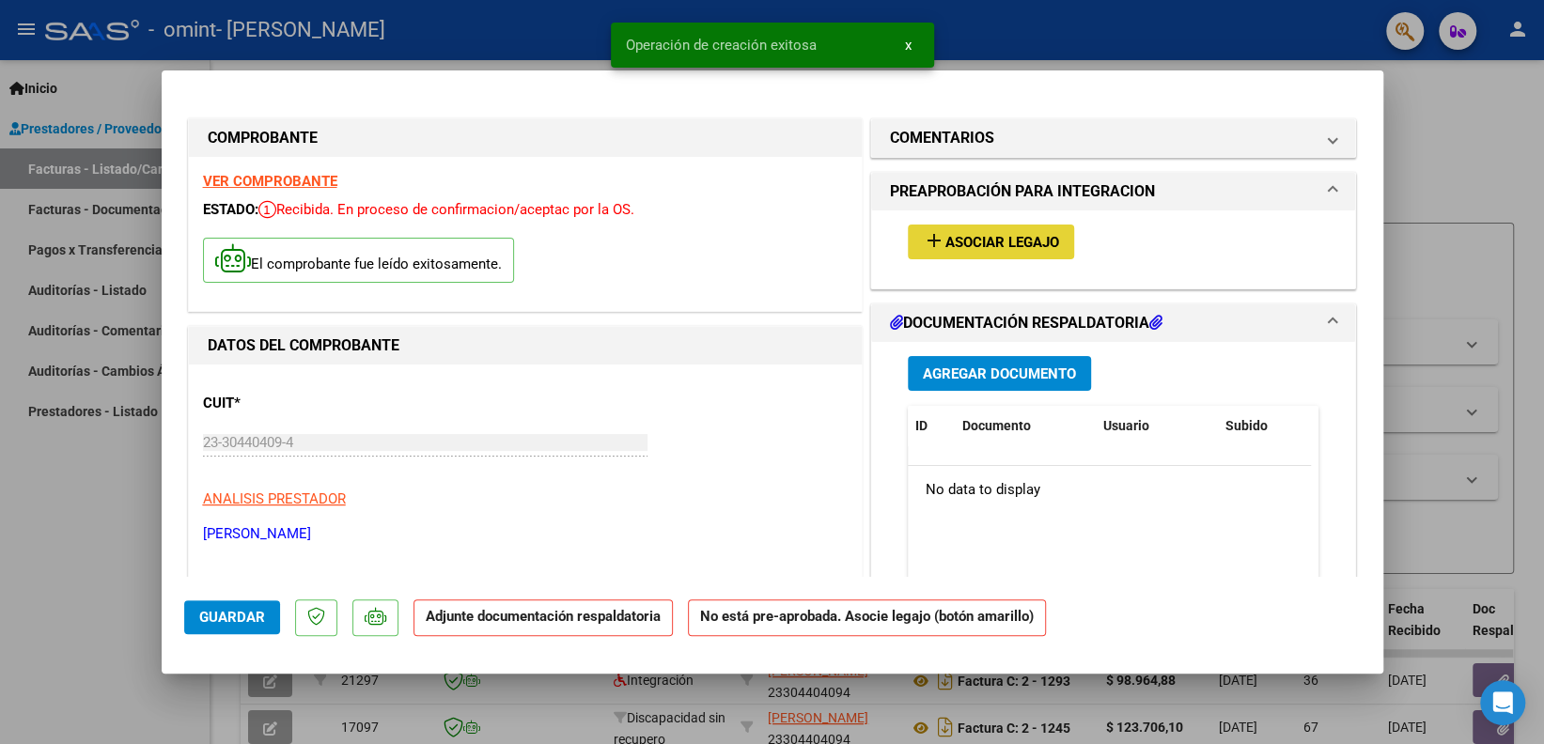
click at [964, 231] on button "add Asociar Legajo" at bounding box center [991, 242] width 166 height 35
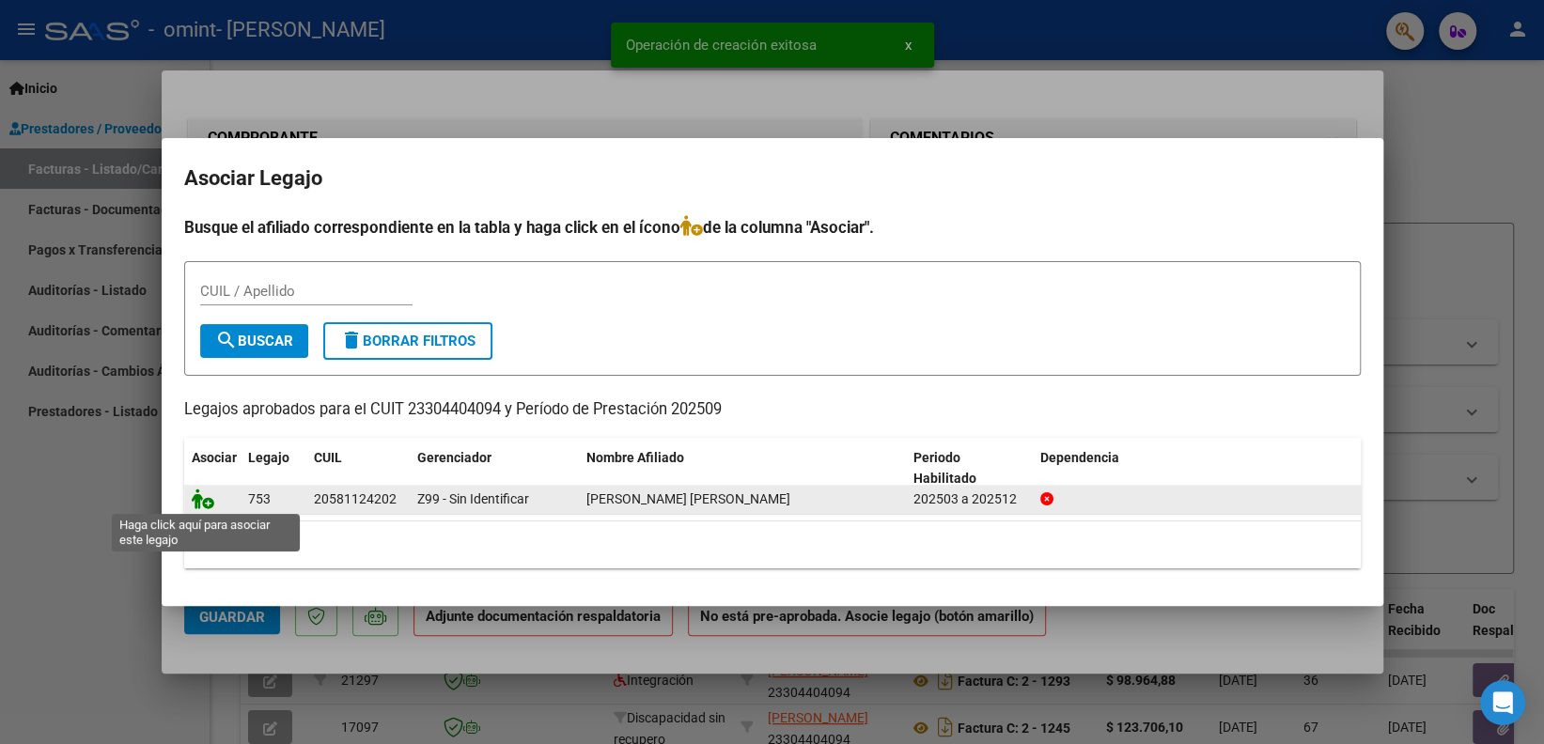
click at [206, 504] on icon at bounding box center [203, 499] width 23 height 21
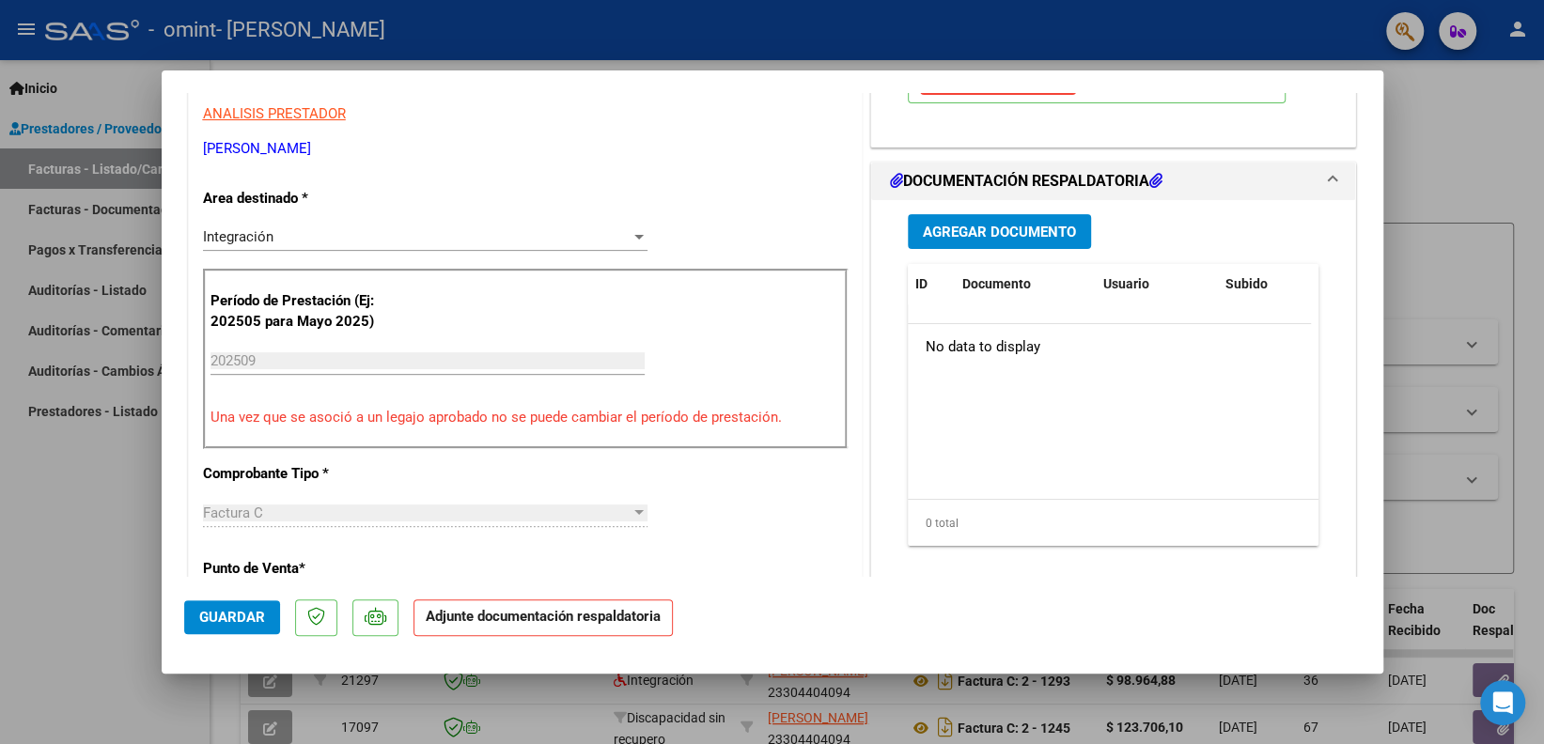
scroll to position [402, 0]
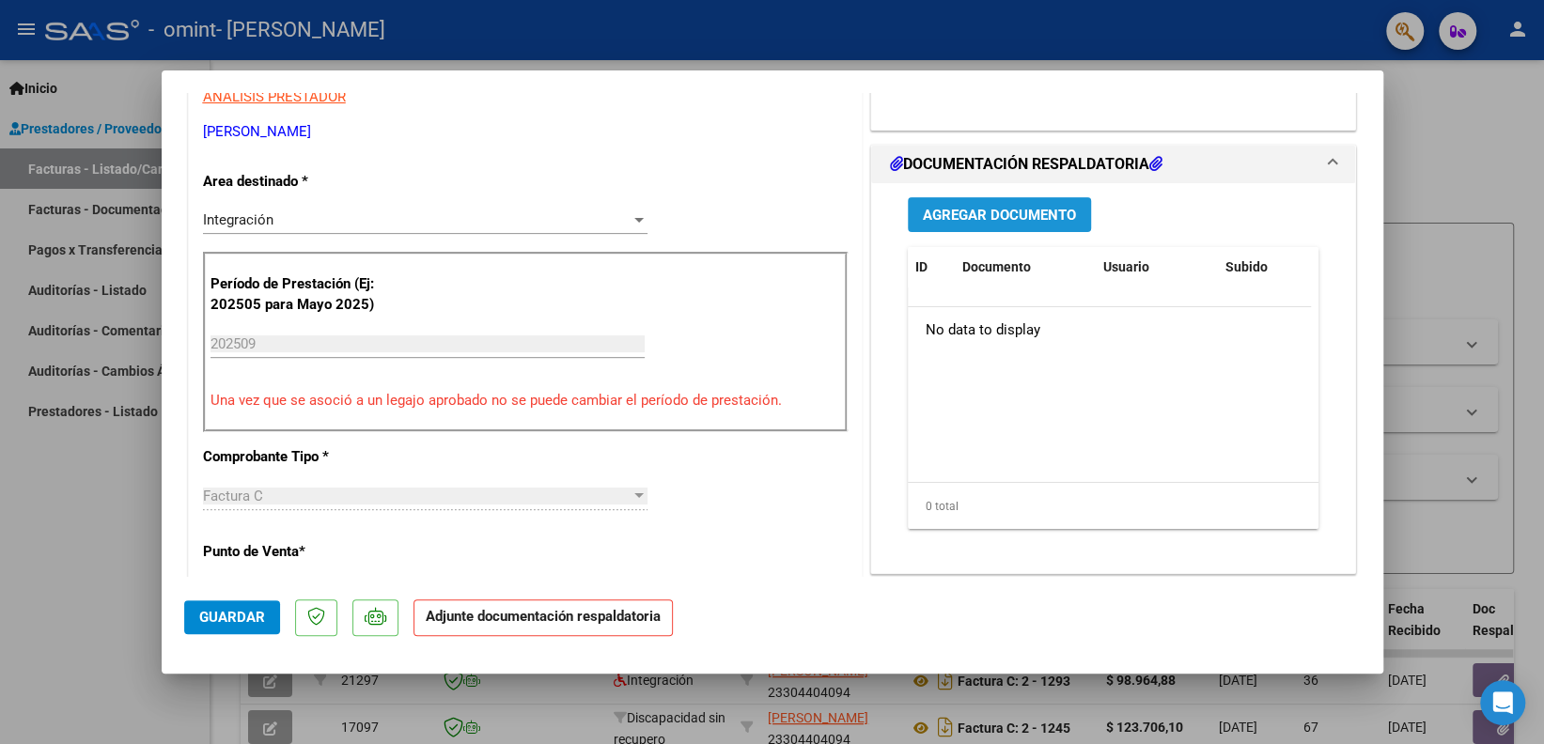
click at [960, 207] on span "Agregar Documento" at bounding box center [999, 215] width 153 height 17
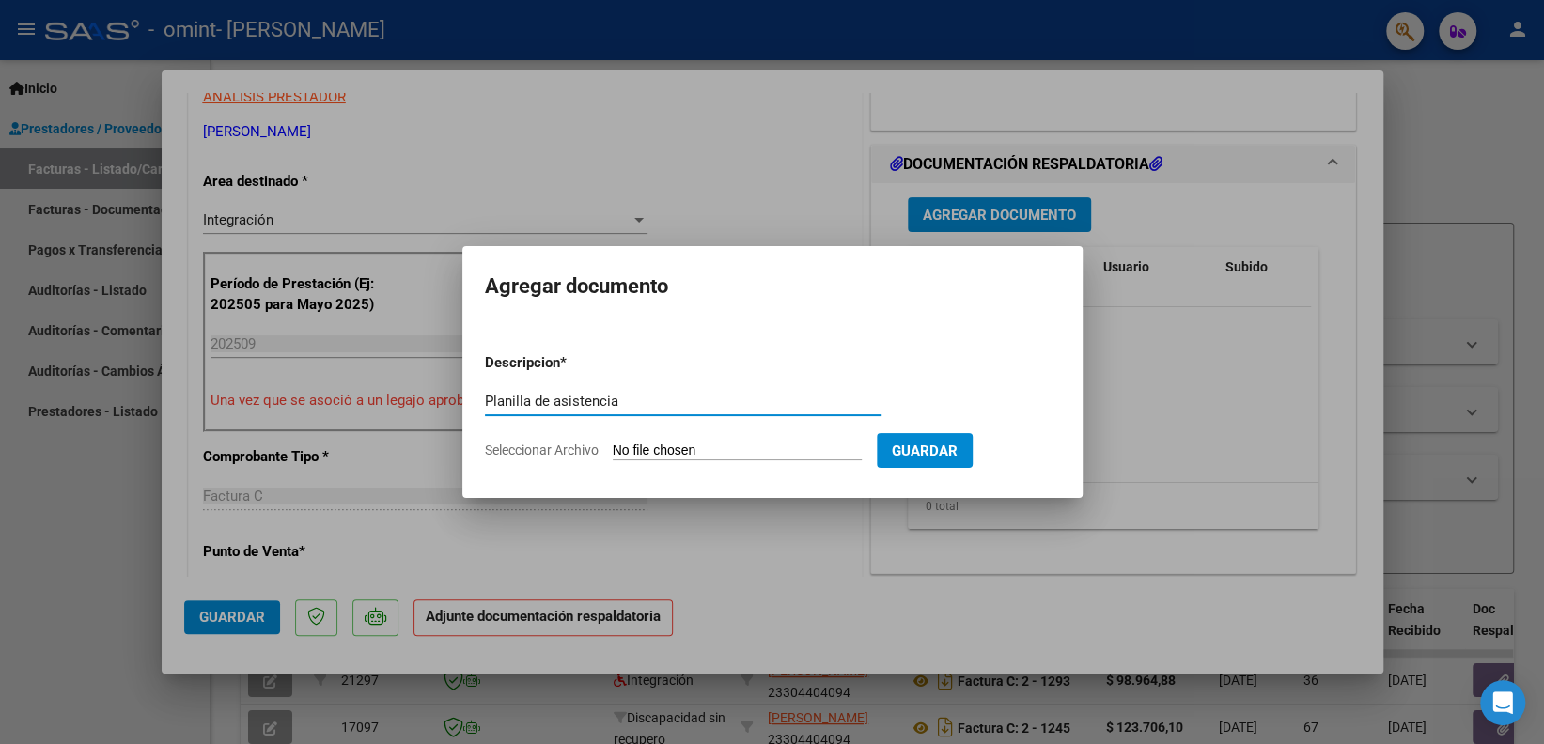
type input "Planilla de asistencia"
click at [647, 450] on input "Seleccionar Archivo" at bounding box center [737, 452] width 249 height 18
type input "C:\fakepath\Asistencia Gio Francisco.pdf"
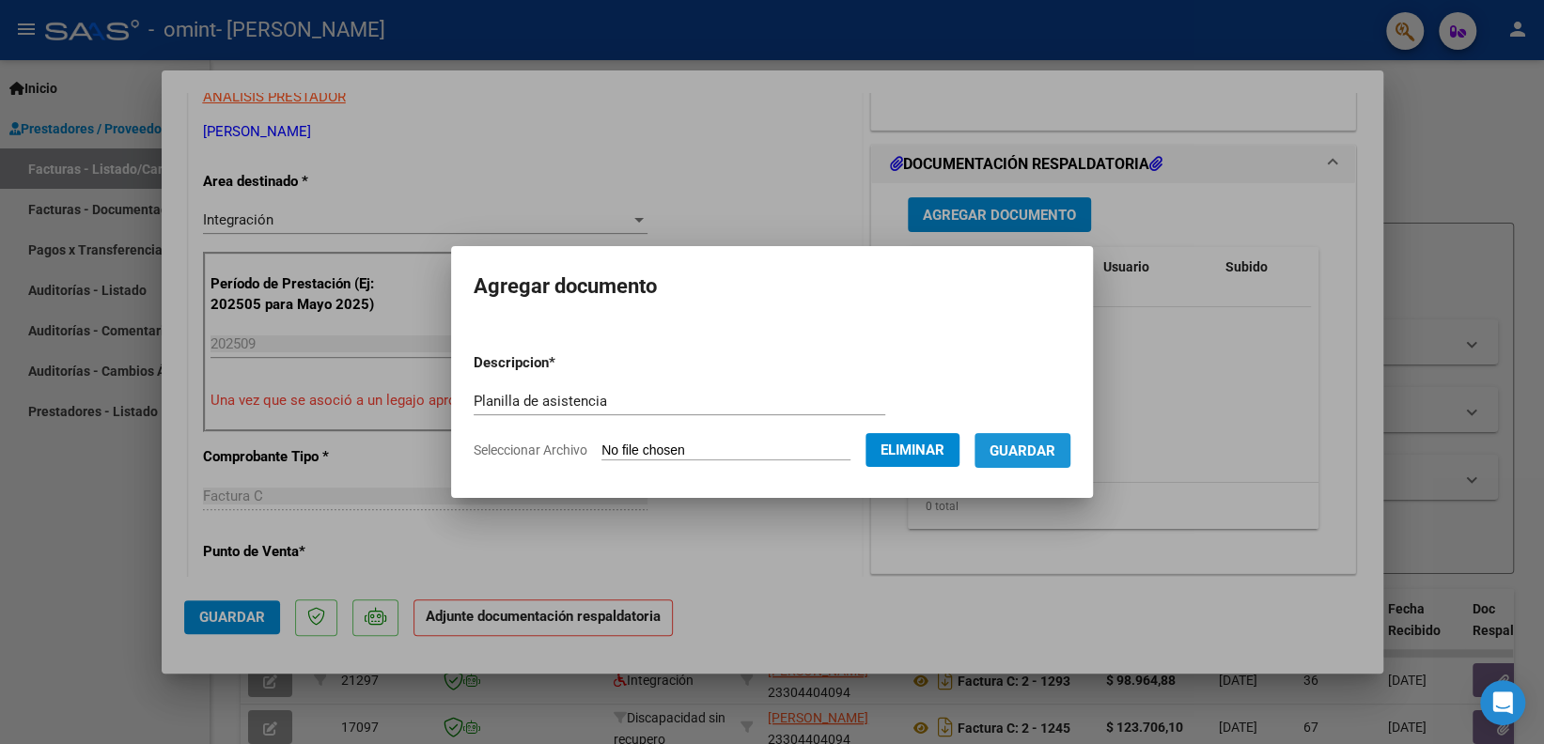
click at [1055, 456] on span "Guardar" at bounding box center [1023, 451] width 66 height 17
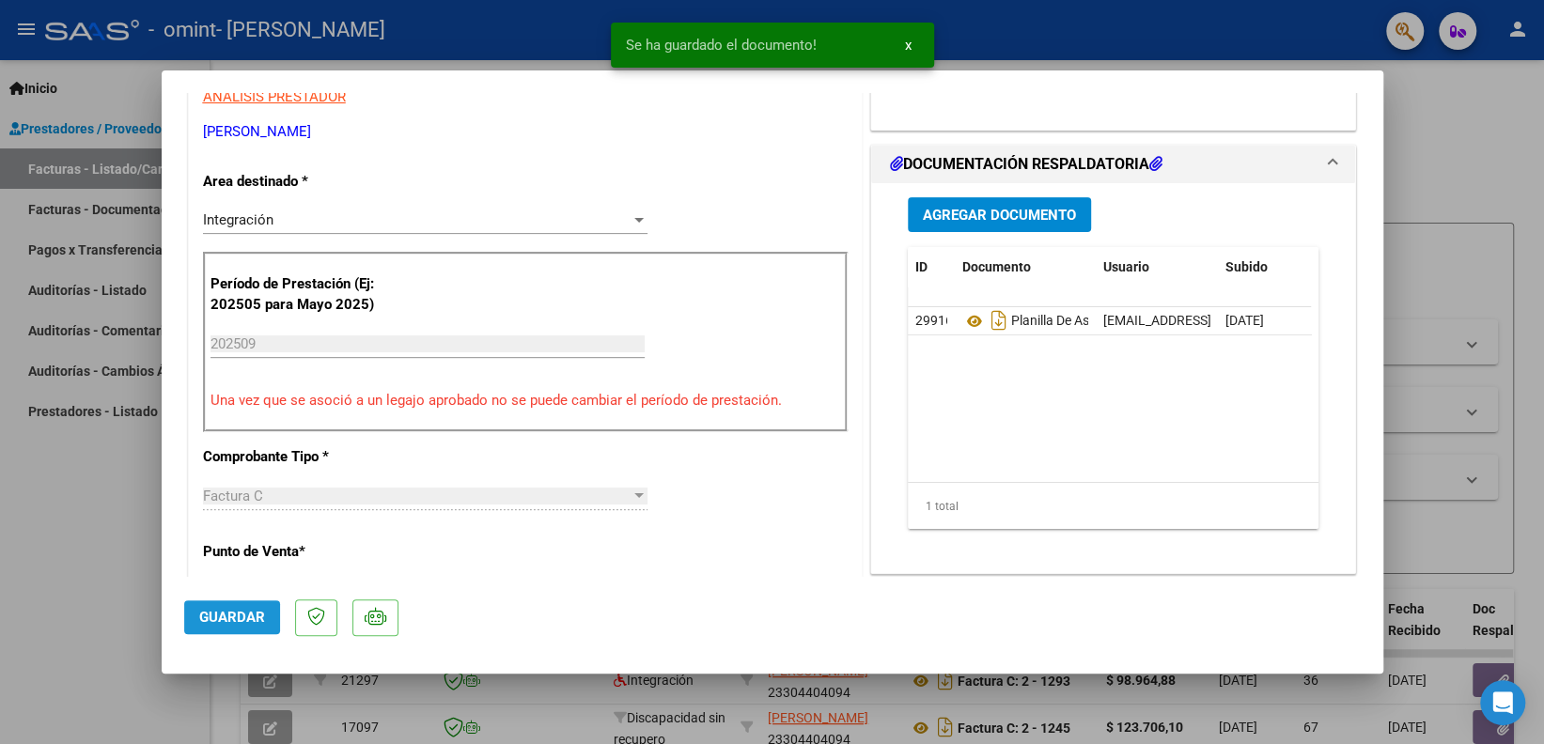
click at [241, 610] on span "Guardar" at bounding box center [232, 617] width 66 height 17
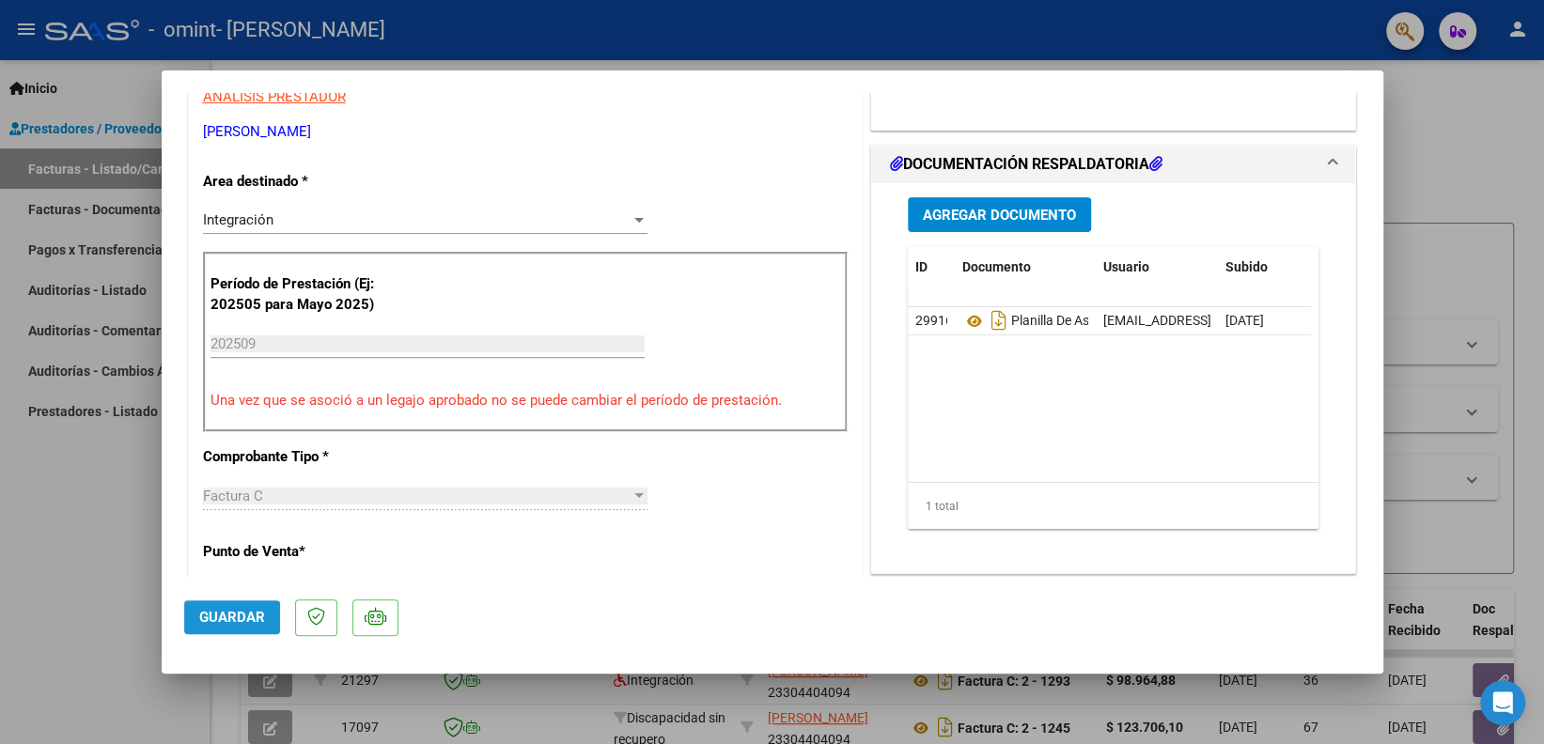
click at [213, 628] on button "Guardar" at bounding box center [232, 617] width 96 height 34
click at [57, 622] on div at bounding box center [772, 372] width 1544 height 744
type input "$ 0,00"
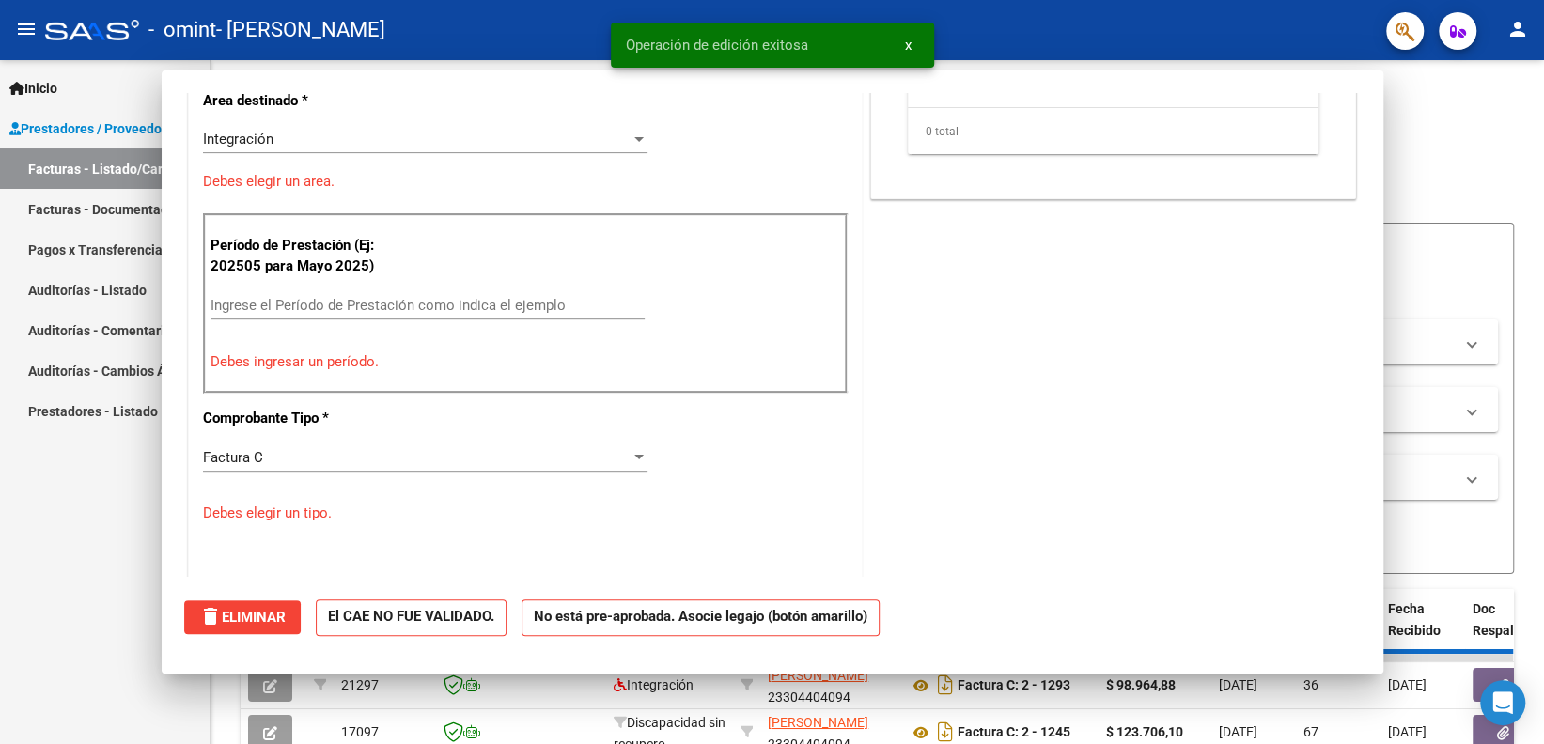
scroll to position [322, 0]
